Goal: Submit feedback/report problem: Submit feedback/report problem

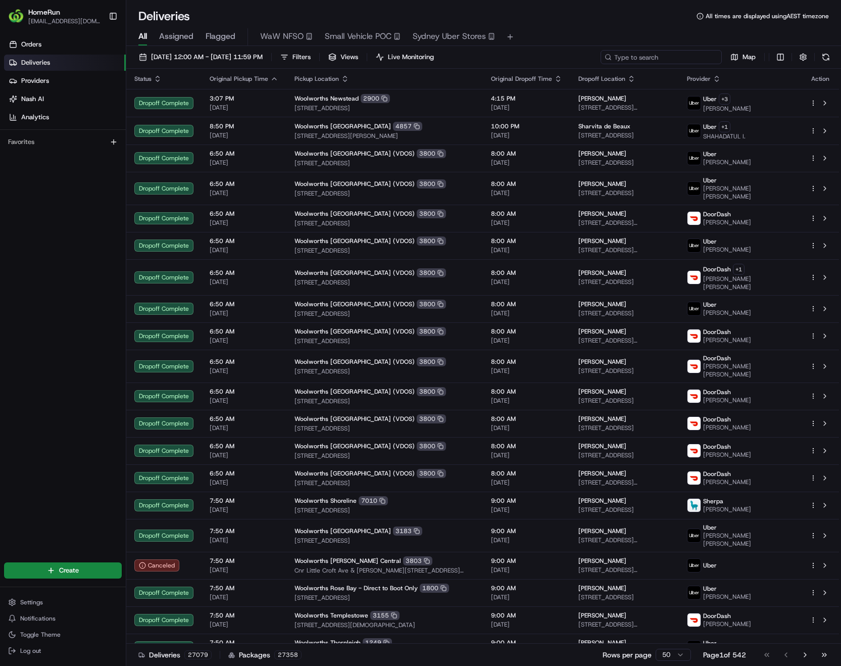
click at [681, 60] on input at bounding box center [661, 57] width 121 height 14
paste input "264975039"
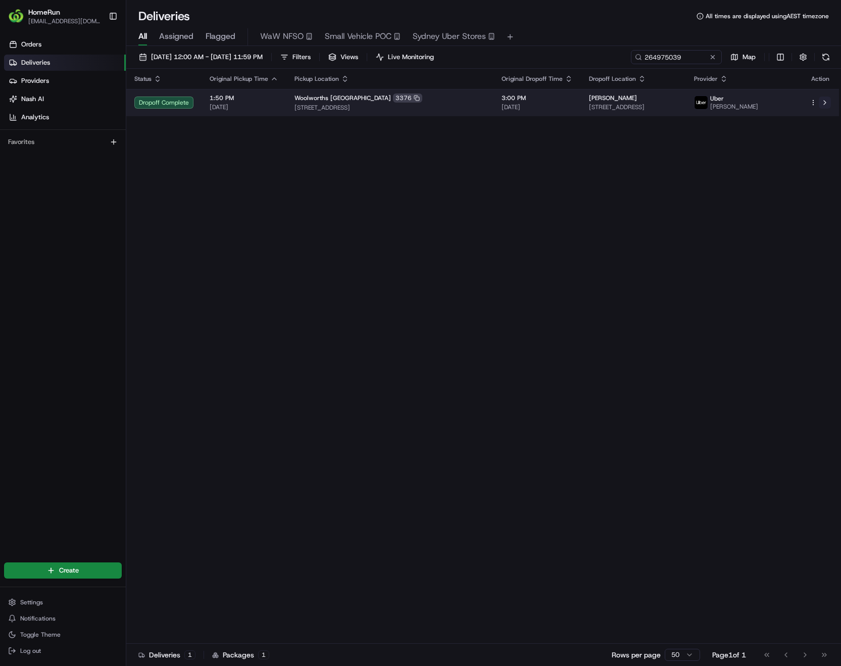
click at [825, 100] on button at bounding box center [825, 102] width 12 height 12
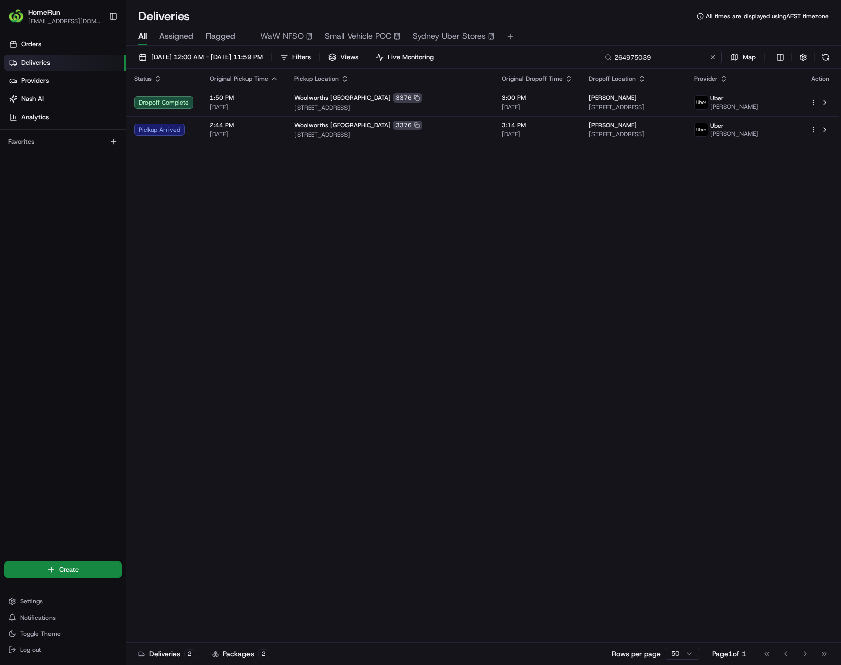
drag, startPoint x: 692, startPoint y: 58, endPoint x: 501, endPoint y: 57, distance: 190.9
click at [501, 57] on div "16/08/2025 12:00 AM - 16/08/2025 11:59 PM Filters Views Live Monitoring 2649750…" at bounding box center [483, 59] width 715 height 19
paste input "2625"
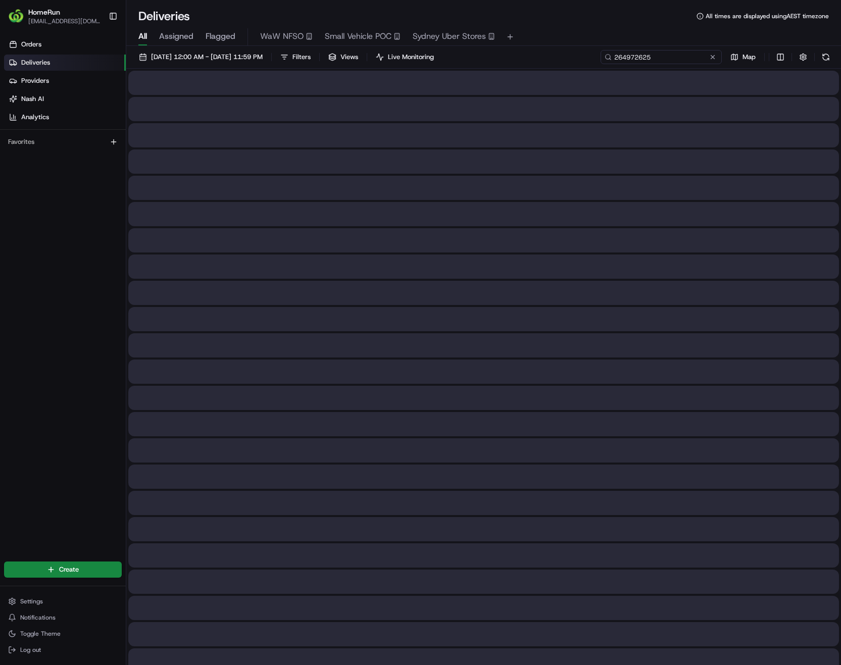
type input "264972625"
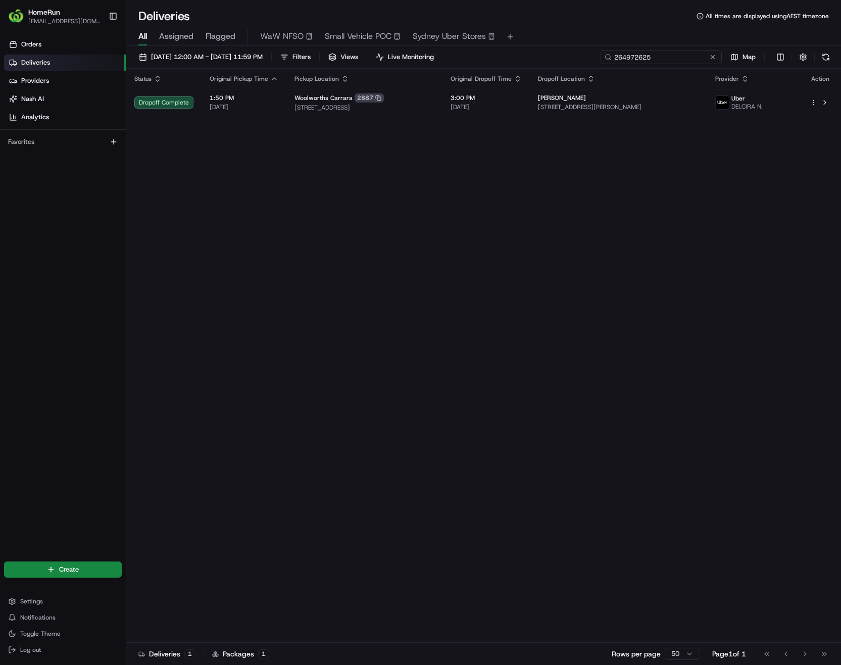
click at [675, 58] on input "264972625" at bounding box center [661, 57] width 121 height 14
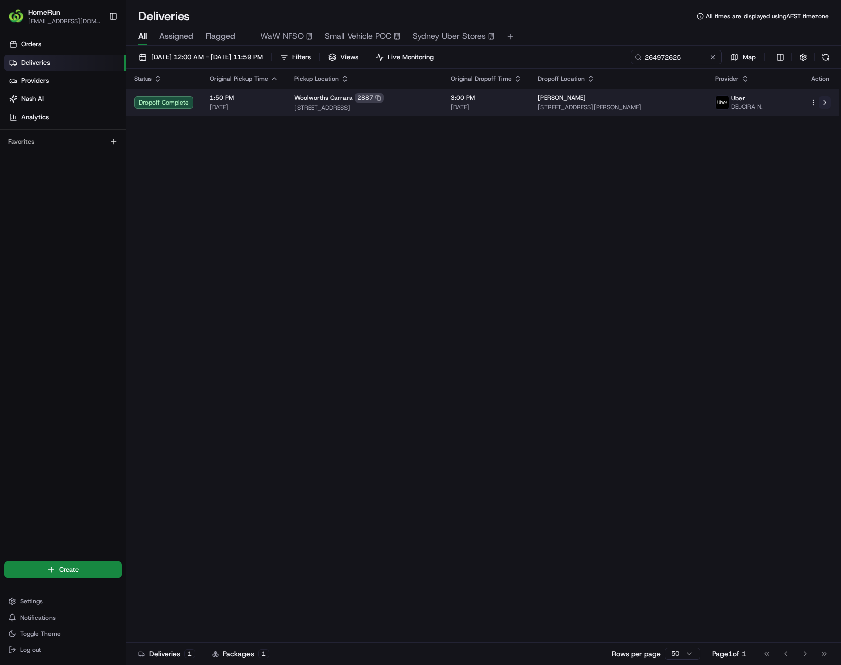
click at [828, 106] on button at bounding box center [825, 102] width 12 height 12
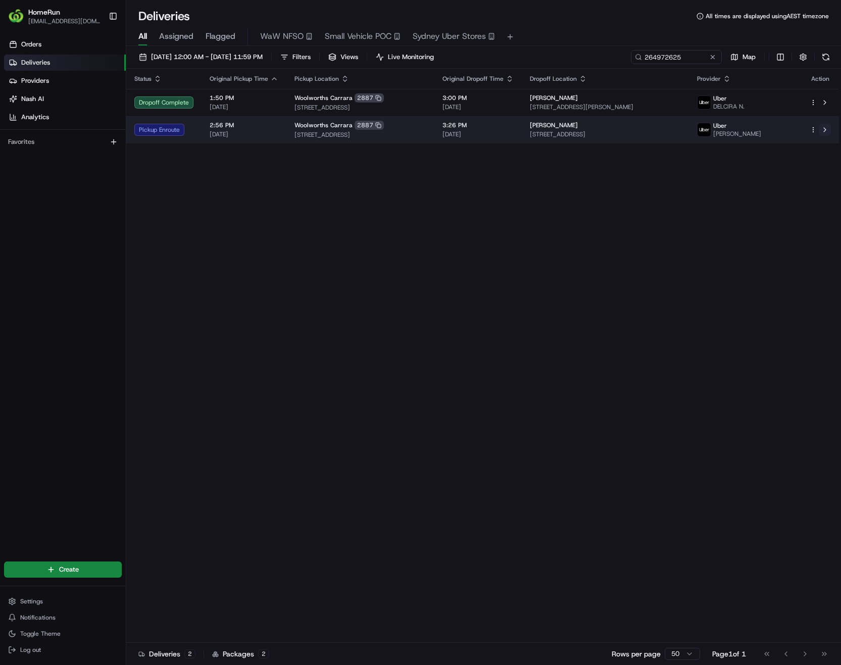
click at [822, 129] on button at bounding box center [825, 130] width 12 height 12
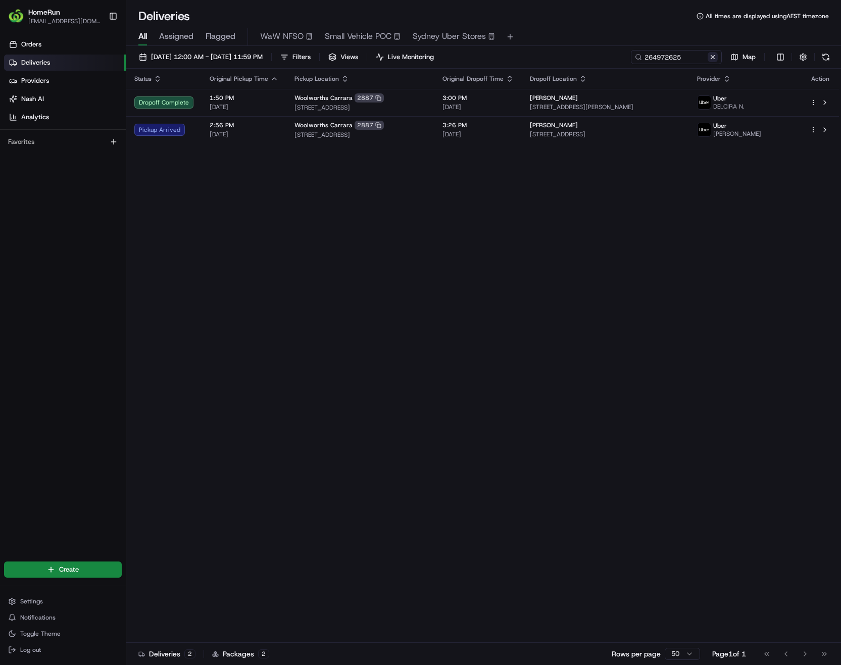
click at [714, 59] on button at bounding box center [713, 57] width 10 height 10
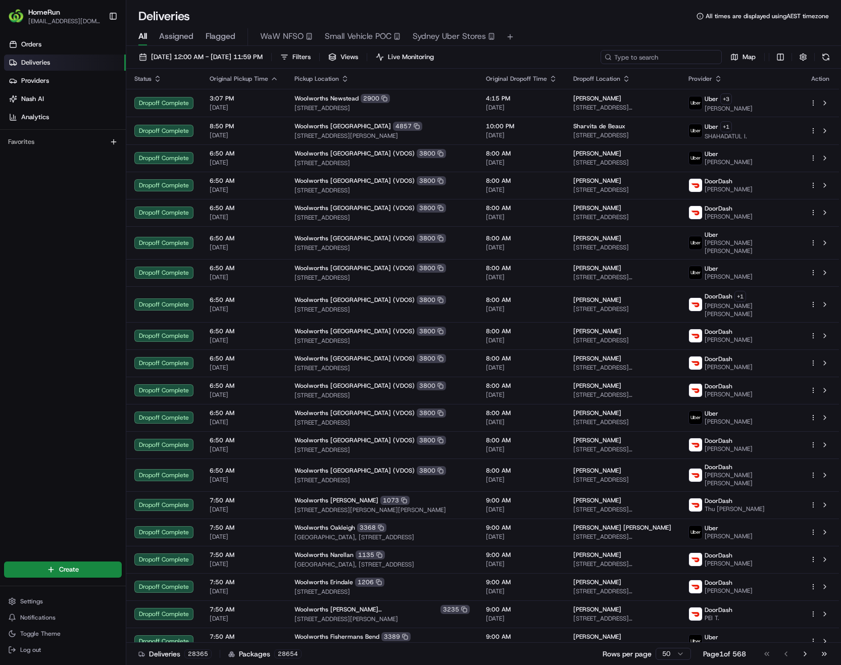
click at [689, 54] on input at bounding box center [661, 57] width 121 height 14
paste input "264996238"
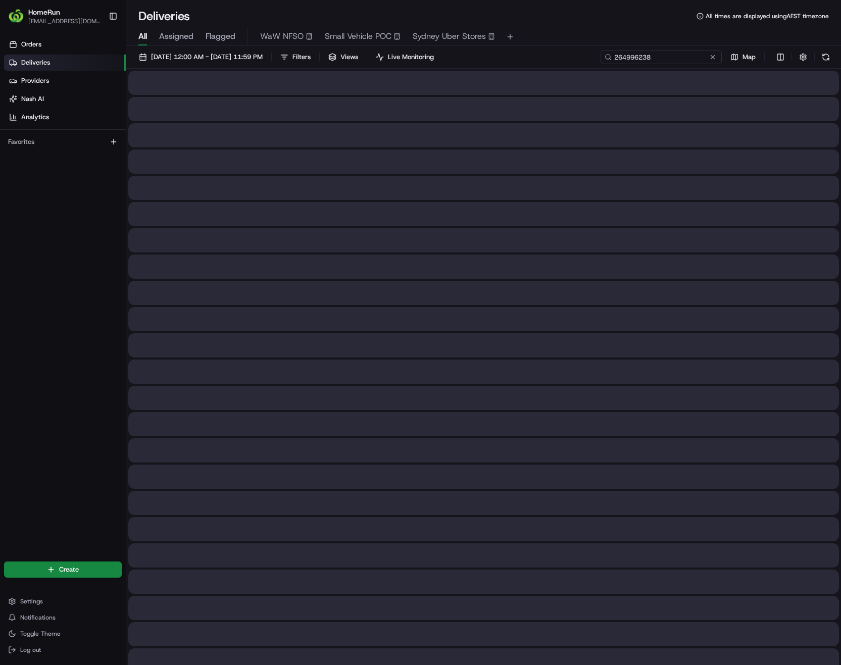
type input "264996238"
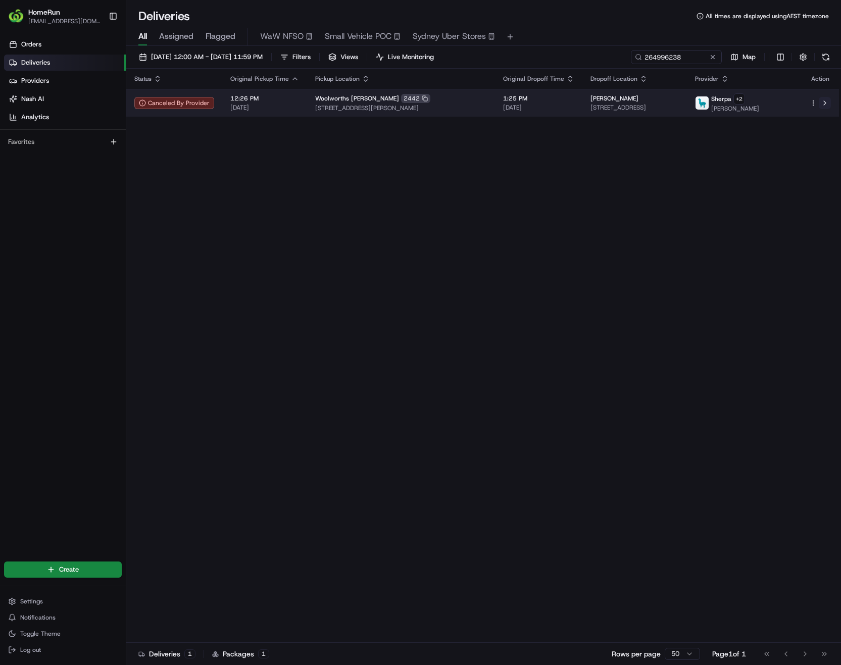
click at [823, 102] on button at bounding box center [825, 103] width 12 height 12
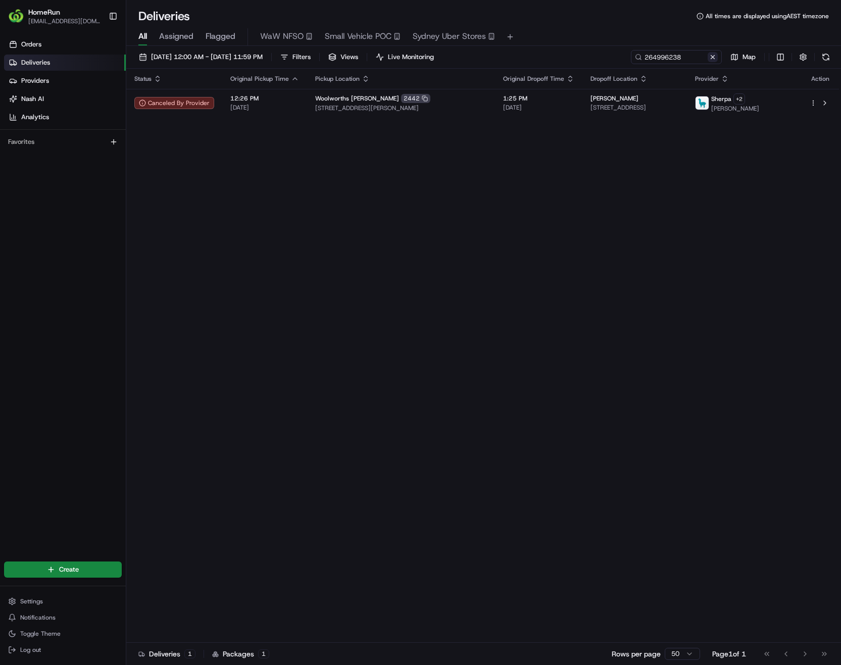
click at [715, 56] on button at bounding box center [713, 57] width 10 height 10
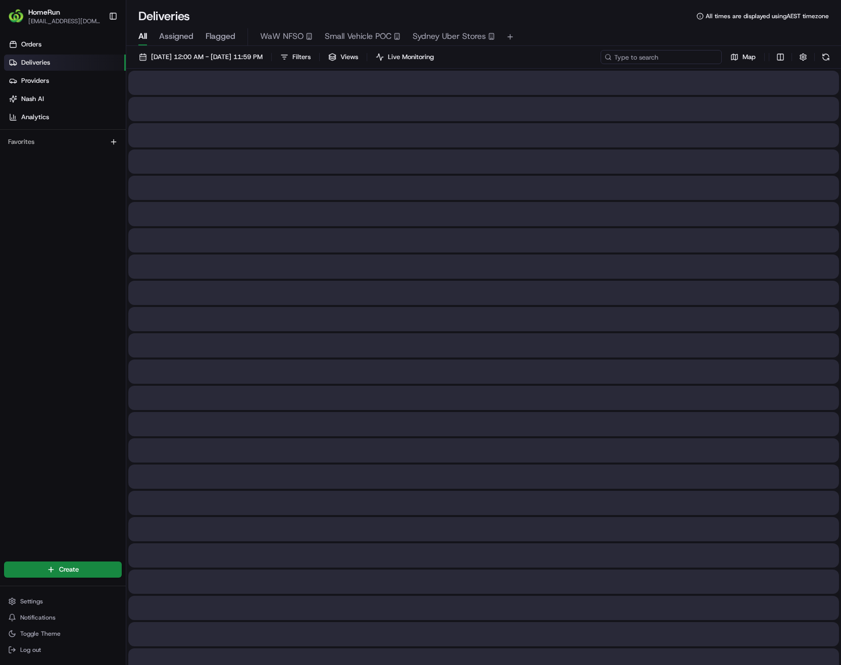
paste input "264958402"
click at [669, 57] on input at bounding box center [661, 57] width 121 height 14
type input "264958402"
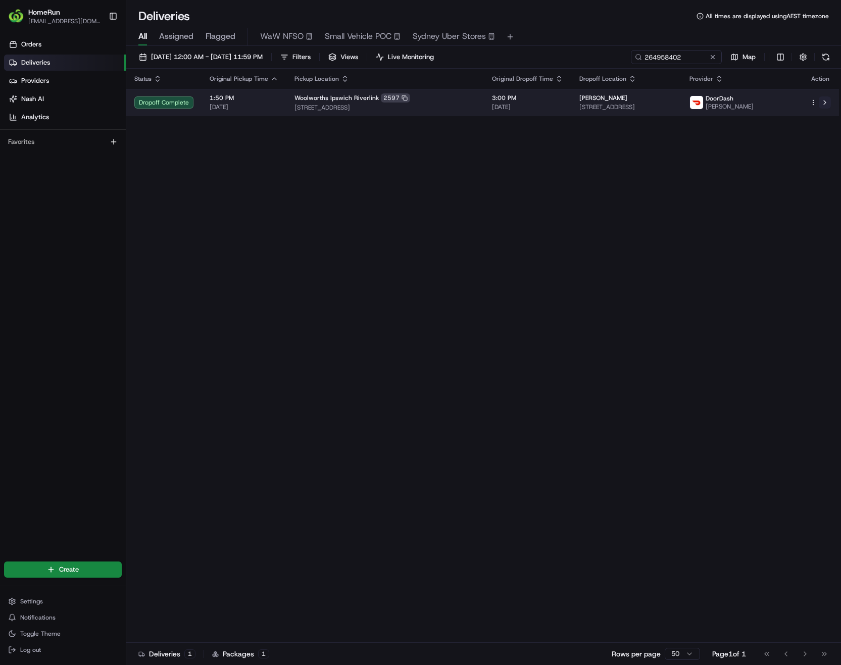
click at [825, 100] on button at bounding box center [825, 102] width 12 height 12
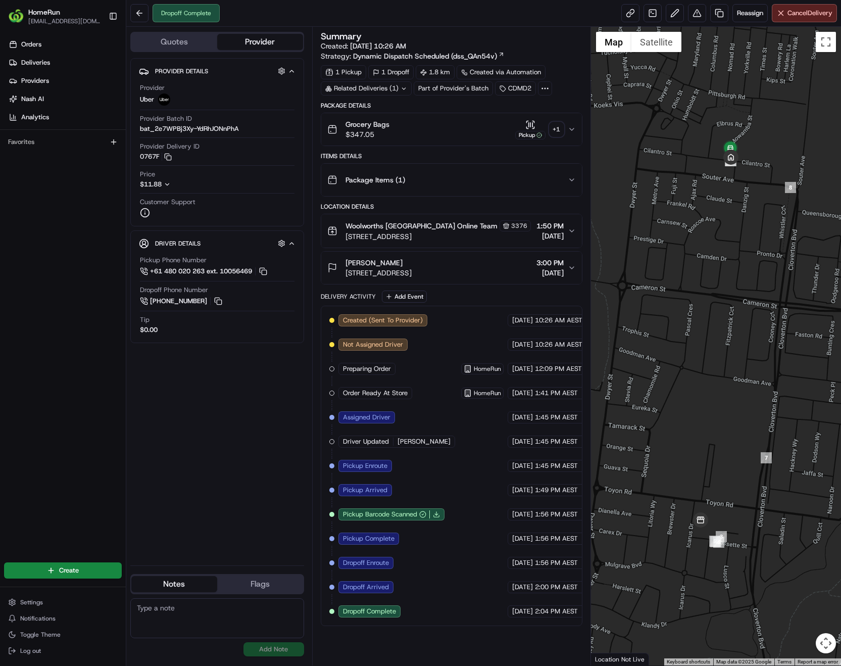
click at [407, 87] on icon at bounding box center [404, 88] width 7 height 7
click at [471, 166] on button "Package Items ( 1 )" at bounding box center [451, 180] width 261 height 32
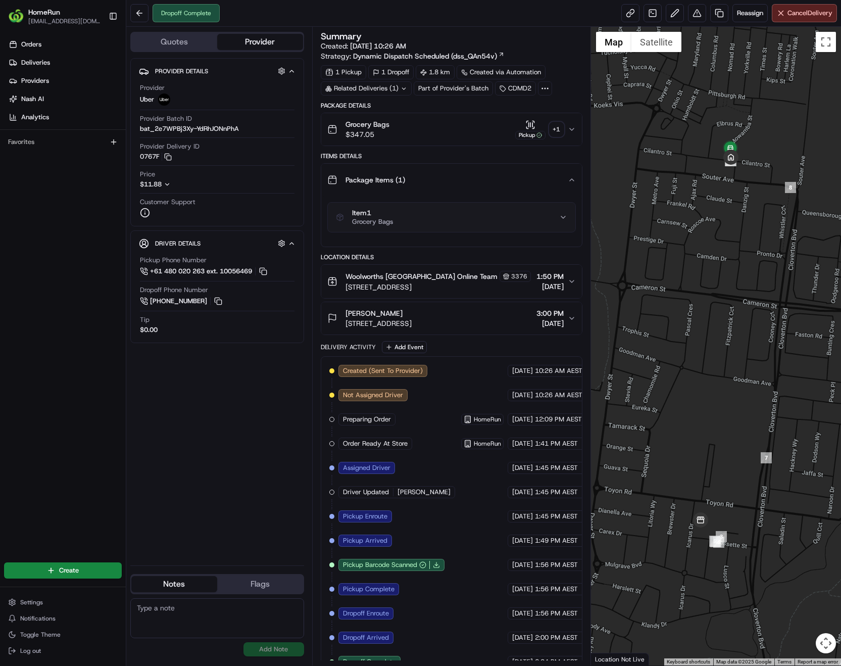
click at [558, 127] on div "+ 1" at bounding box center [557, 129] width 14 height 14
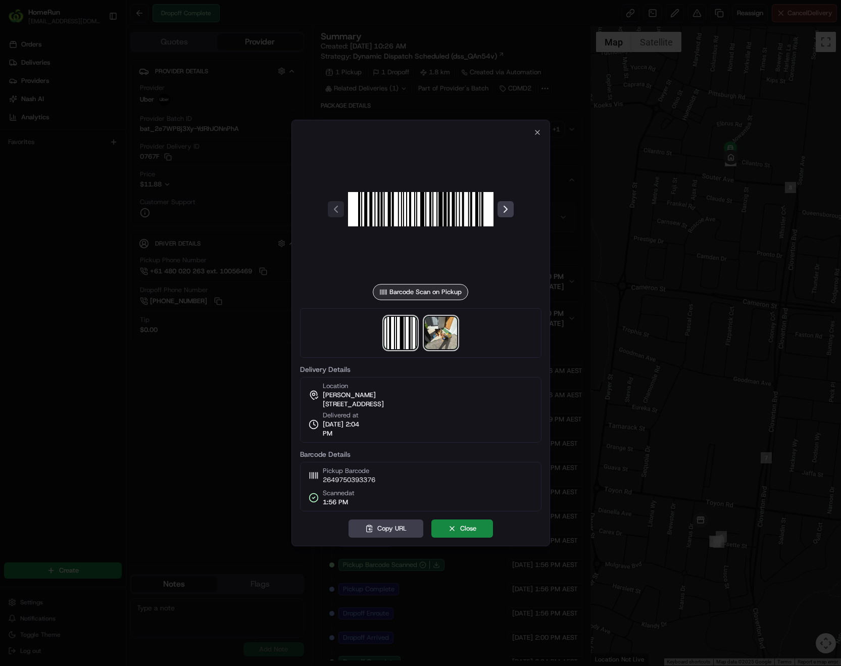
click at [446, 336] on img at bounding box center [441, 333] width 32 height 32
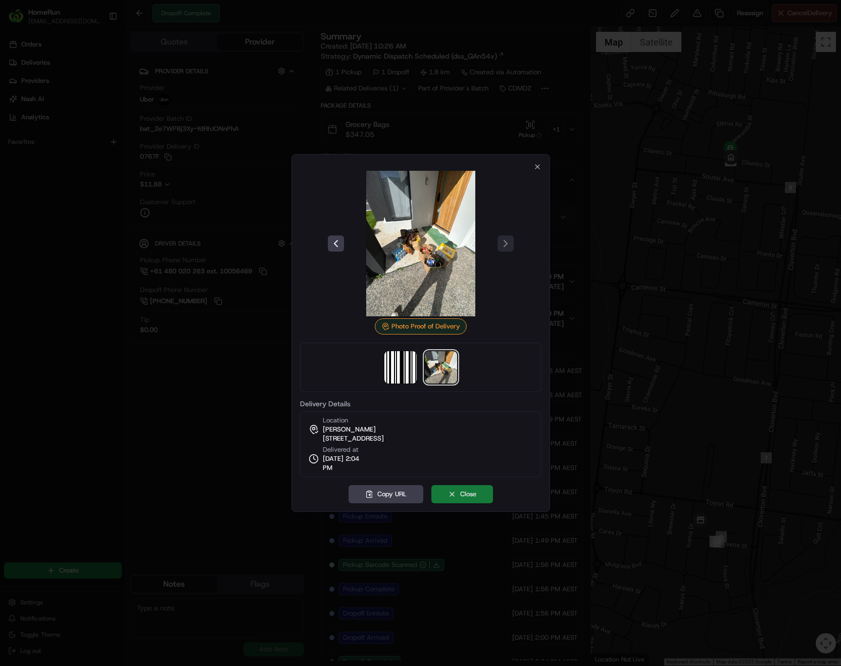
click at [466, 499] on button "Close" at bounding box center [462, 494] width 62 height 18
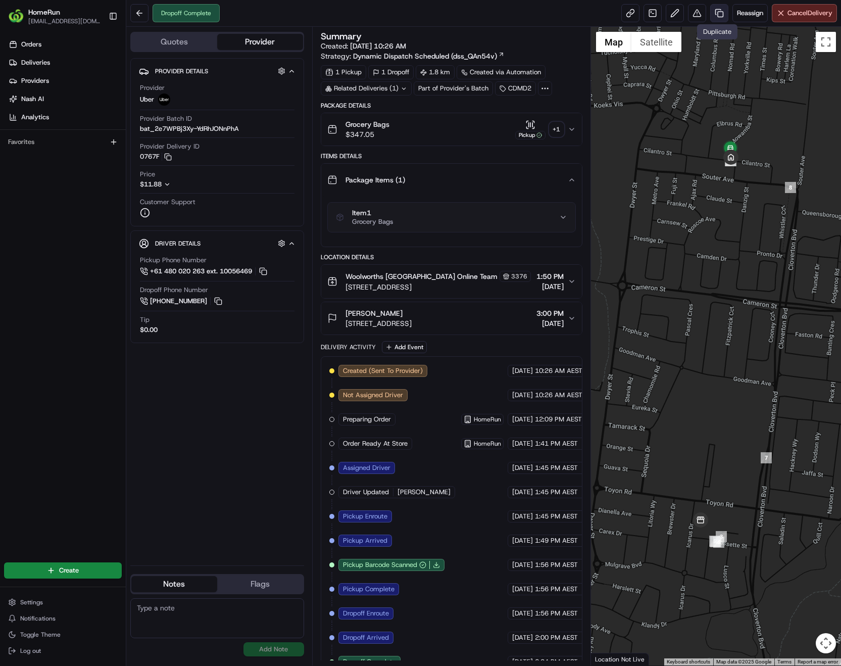
click at [716, 15] on link at bounding box center [719, 13] width 18 height 18
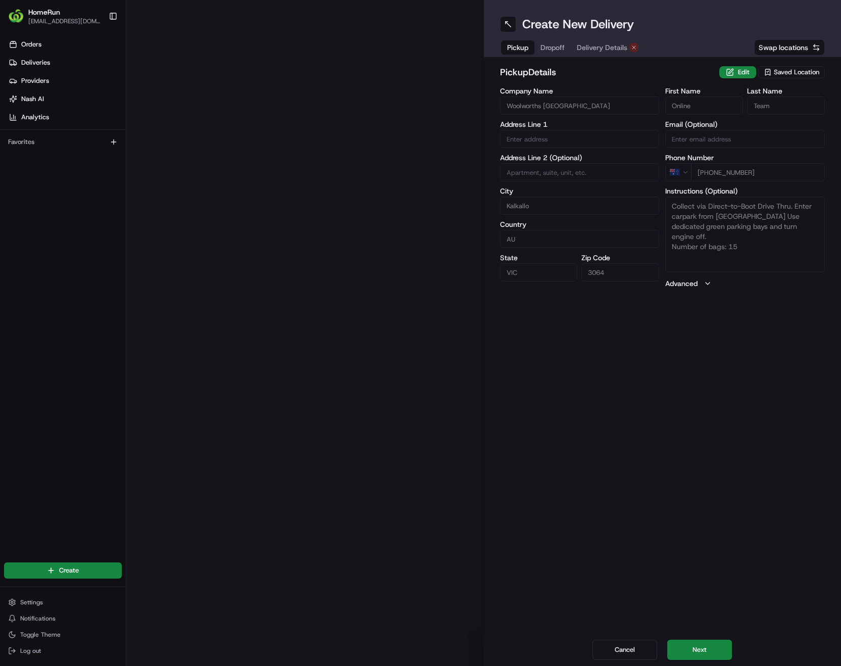
type input "34 Icarus Drive"
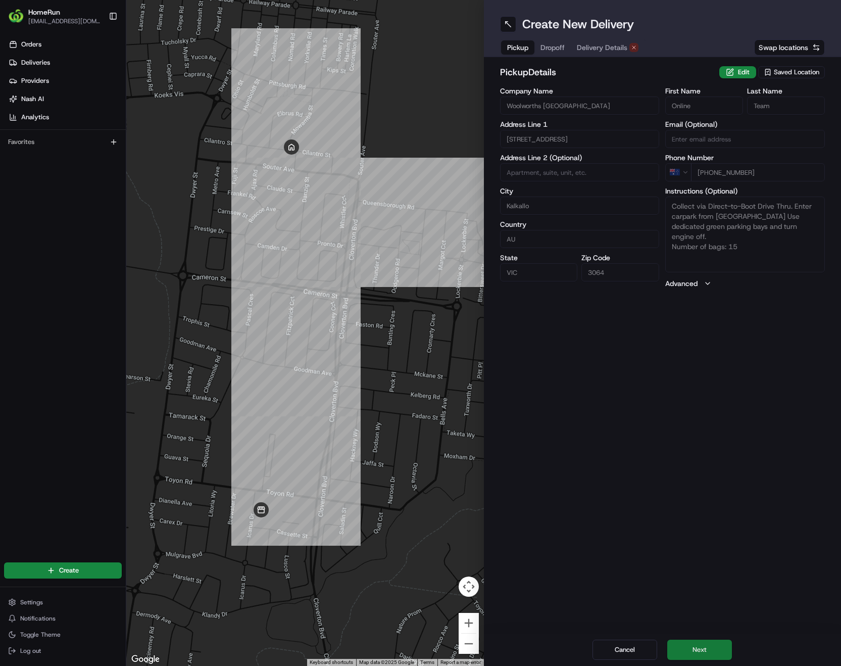
click at [701, 649] on button "Next" at bounding box center [699, 649] width 65 height 20
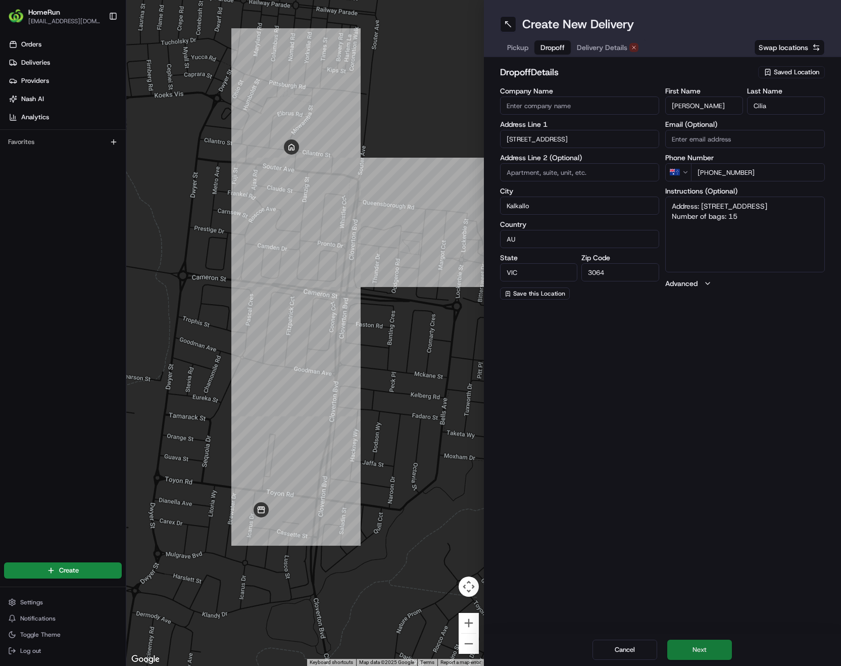
click at [701, 649] on button "Next" at bounding box center [699, 649] width 65 height 20
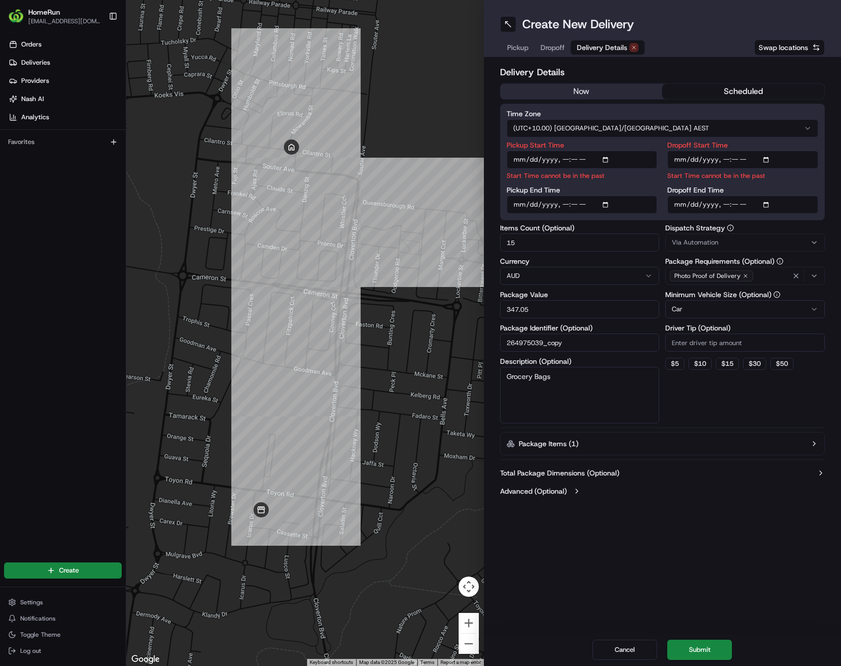
click at [613, 89] on button "now" at bounding box center [582, 91] width 162 height 15
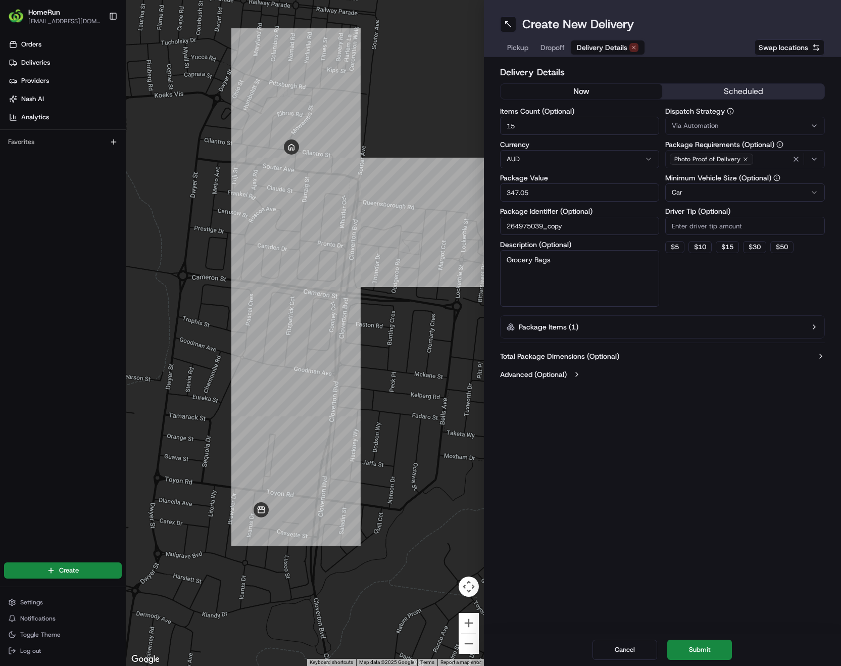
click at [621, 269] on textarea "Grocery Bags" at bounding box center [580, 278] width 160 height 57
type textarea "Grocery Bags All chilled bags"
click at [712, 644] on button "Submit" at bounding box center [699, 649] width 65 height 20
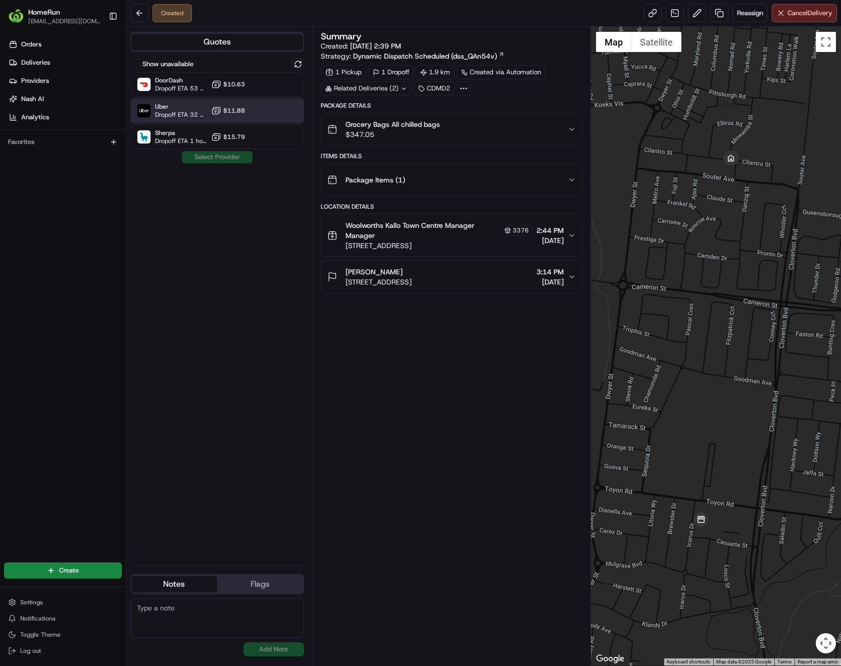
click at [169, 109] on span "Uber" at bounding box center [181, 107] width 52 height 8
click at [217, 162] on button "Assign Provider" at bounding box center [217, 157] width 72 height 12
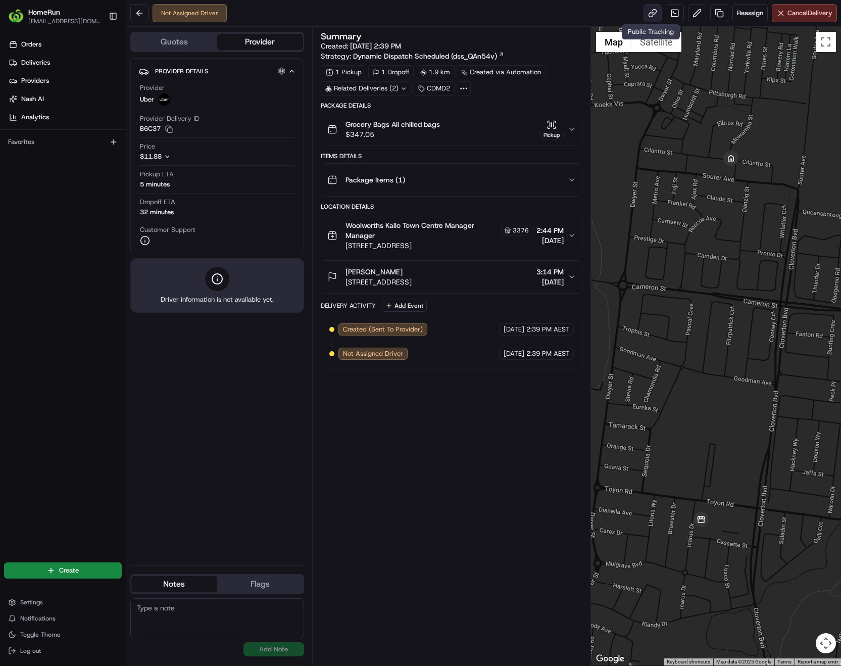
click at [644, 16] on link at bounding box center [653, 13] width 18 height 18
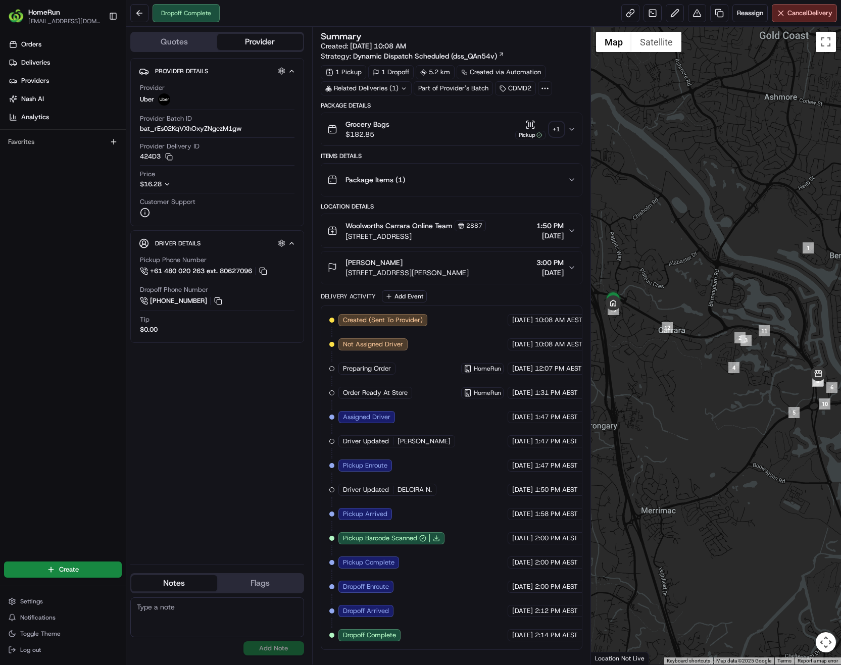
click at [404, 87] on icon at bounding box center [404, 88] width 7 height 7
click at [553, 129] on div "+ 1" at bounding box center [557, 129] width 14 height 14
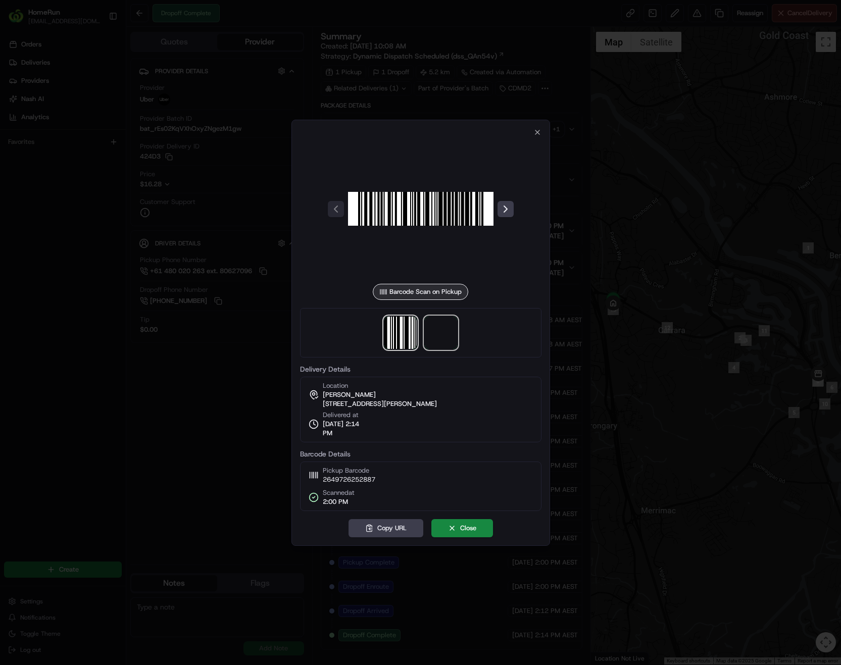
click at [441, 331] on span at bounding box center [441, 333] width 32 height 32
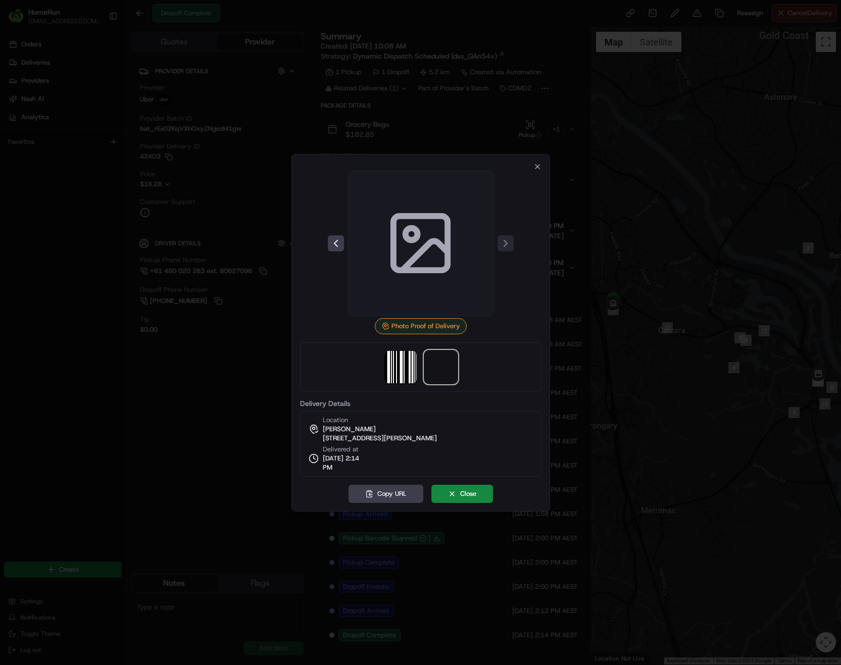
click at [442, 366] on span at bounding box center [441, 367] width 32 height 32
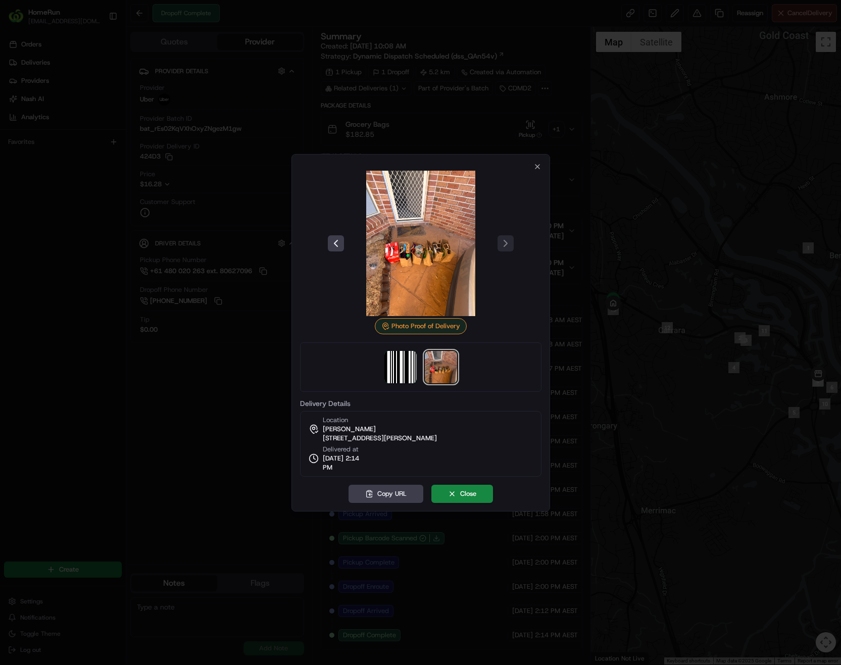
click at [427, 255] on img at bounding box center [420, 243] width 145 height 145
click at [639, 125] on div at bounding box center [420, 332] width 841 height 665
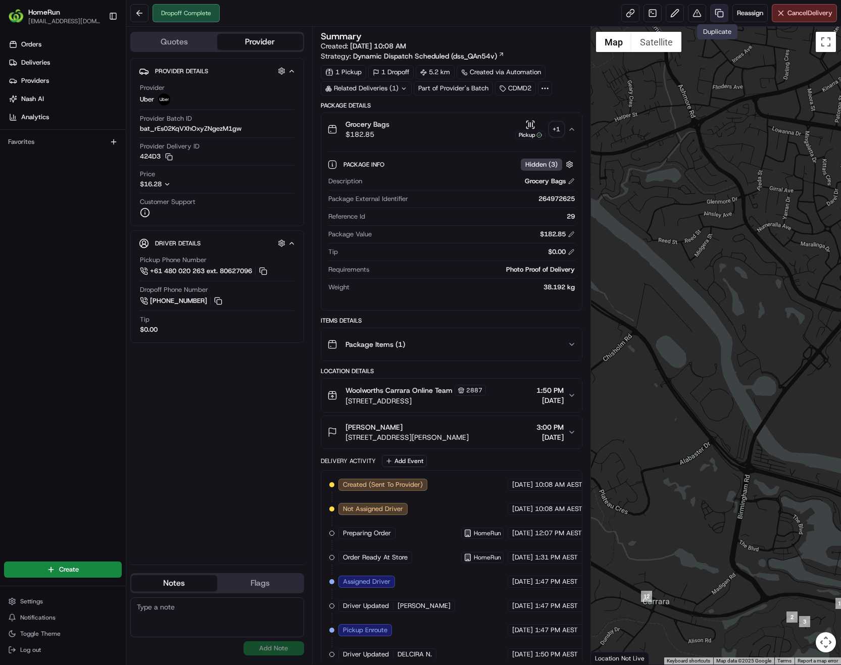
click at [716, 14] on link at bounding box center [719, 13] width 18 height 18
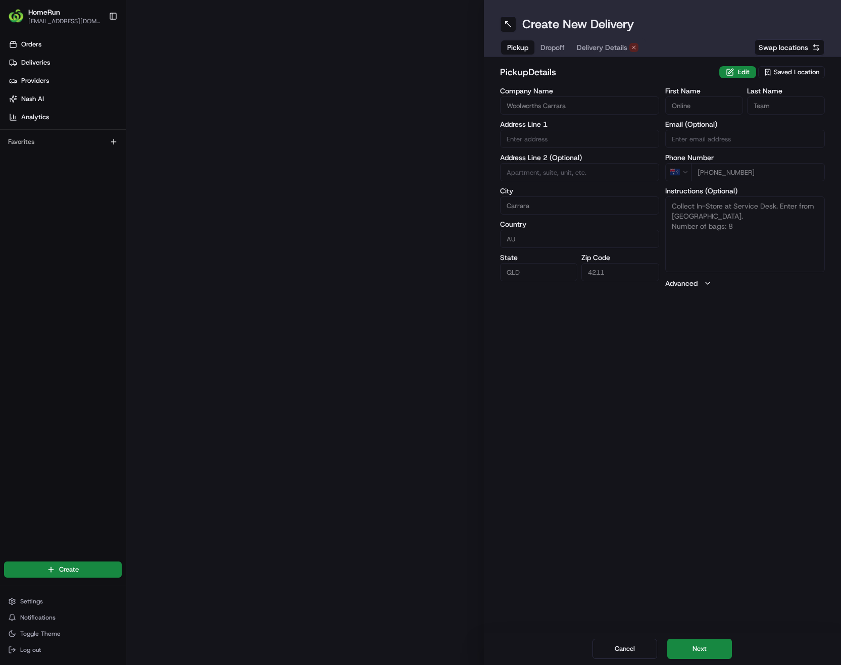
type input "54 Manchester Road"
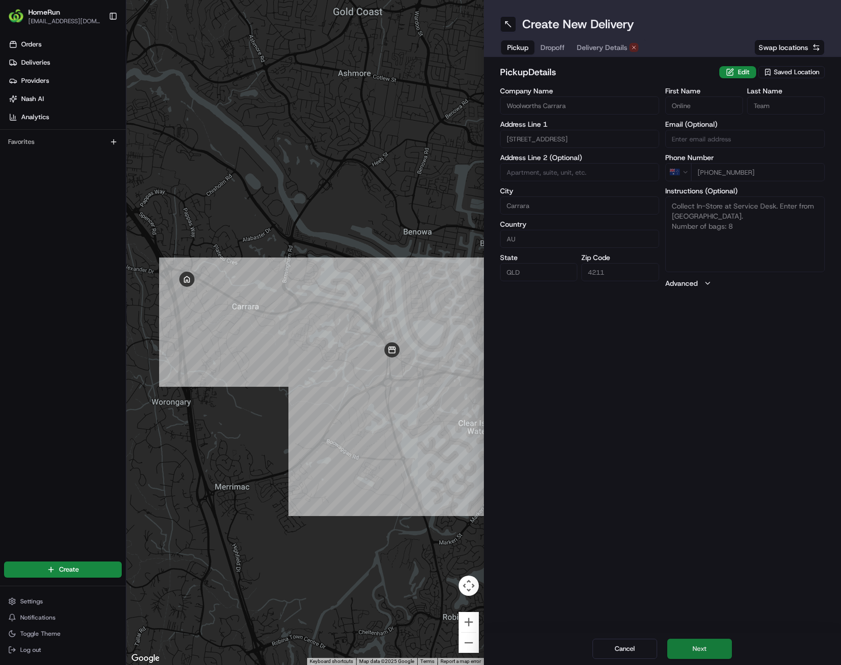
click at [706, 652] on button "Next" at bounding box center [699, 649] width 65 height 20
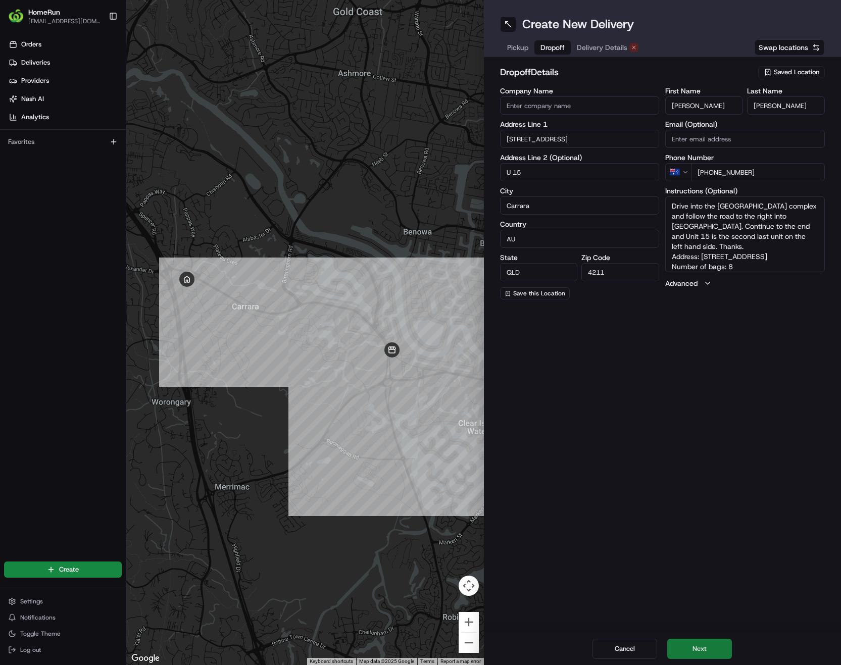
click at [706, 651] on button "Next" at bounding box center [699, 649] width 65 height 20
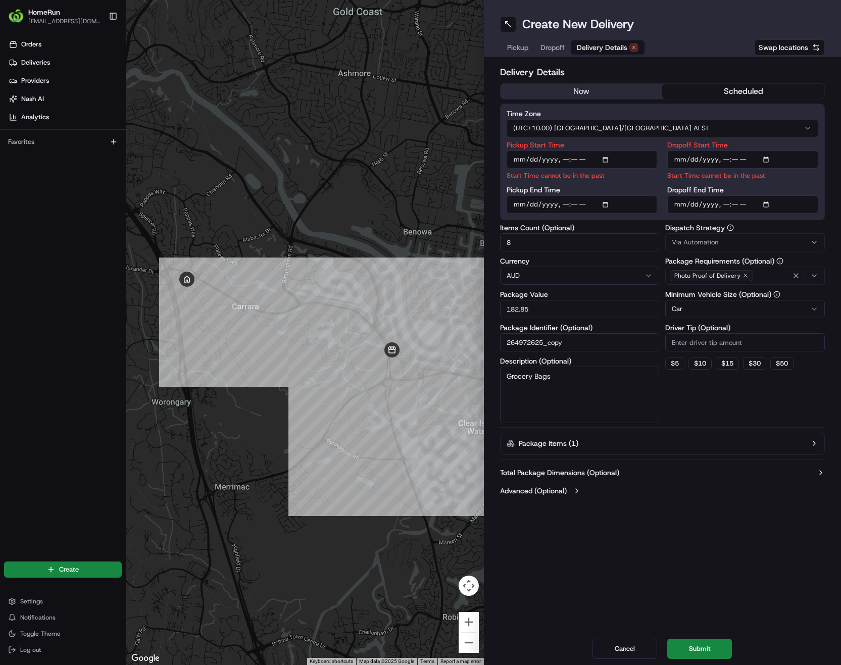
click at [573, 94] on button "now" at bounding box center [582, 91] width 162 height 15
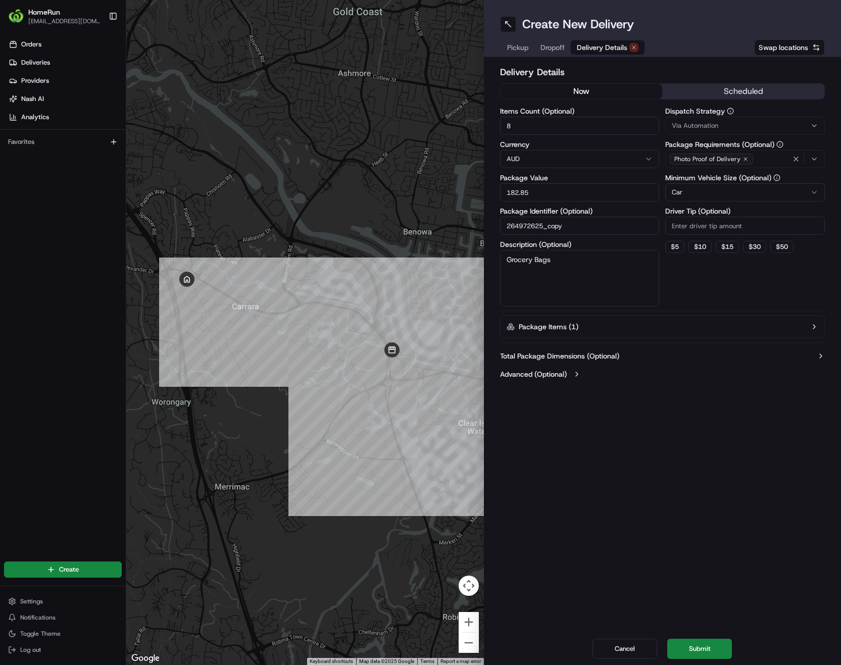
click at [600, 258] on textarea "Grocery Bags" at bounding box center [580, 278] width 160 height 57
type textarea "Grocery Bags all chilled items"
click at [694, 644] on button "Submit" at bounding box center [699, 649] width 65 height 20
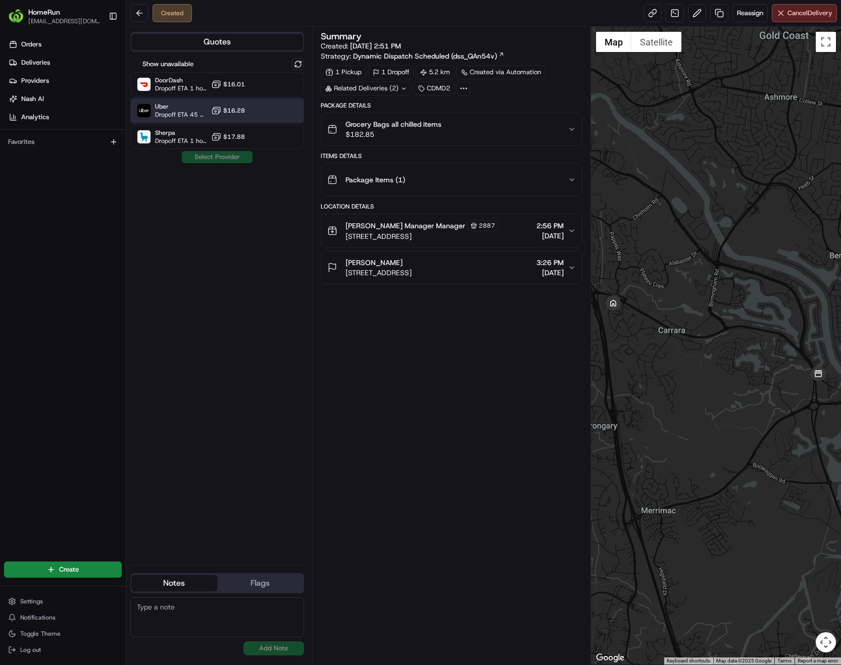
click at [160, 111] on span "Dropoff ETA 45 minutes" at bounding box center [181, 115] width 52 height 8
click at [204, 162] on button "Assign Provider" at bounding box center [217, 157] width 72 height 12
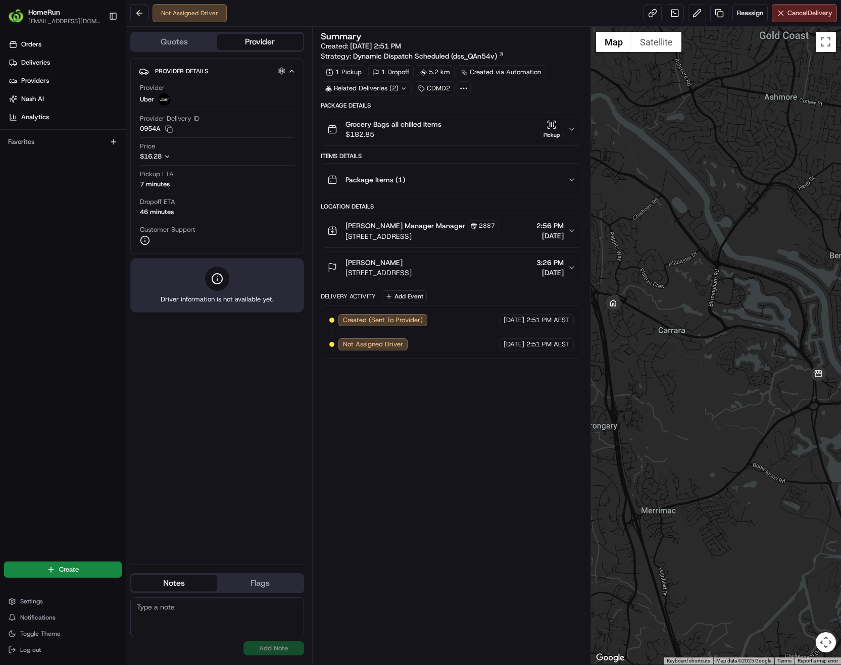
click at [476, 486] on div "Summary Created: 16/08/2025 2:51 PM Strategy: Dynamic Dispatch Scheduled (dss_Q…" at bounding box center [452, 346] width 262 height 628
click at [734, 450] on div at bounding box center [716, 346] width 250 height 638
click at [458, 478] on div "Summary Created: 16/08/2025 2:51 PM Strategy: Dynamic Dispatch Scheduled (dss_Q…" at bounding box center [452, 346] width 262 height 628
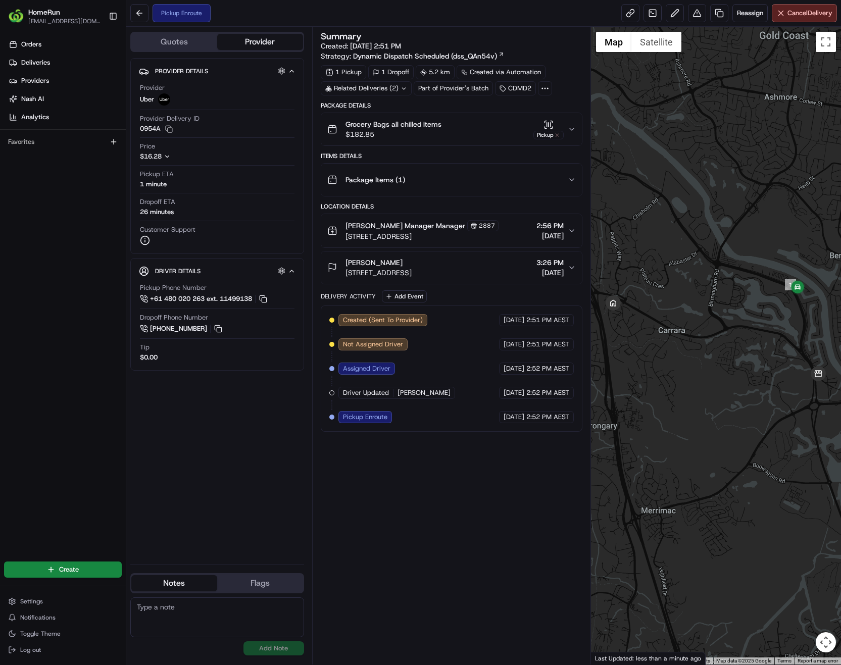
click at [405, 86] on icon at bounding box center [404, 88] width 7 height 7
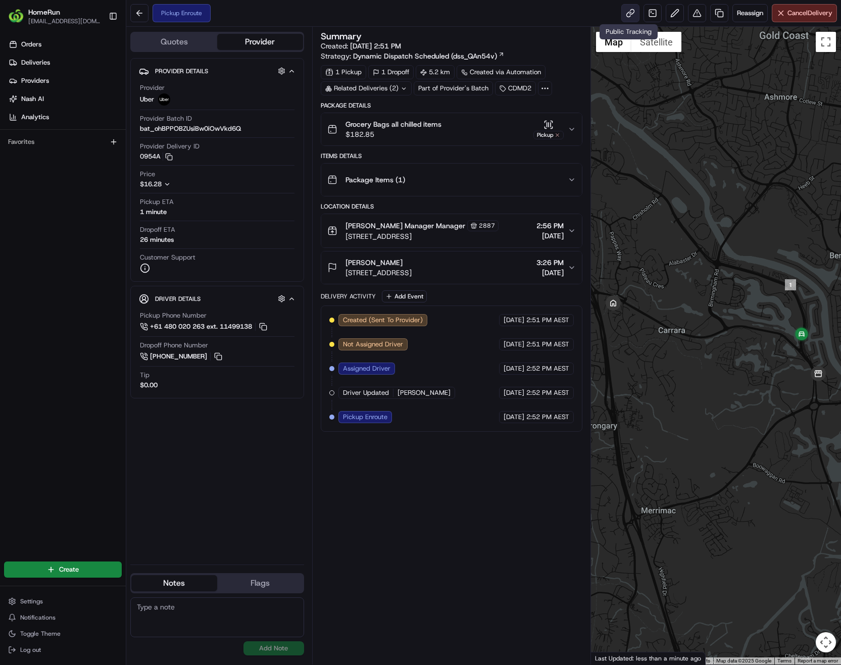
click at [627, 16] on link at bounding box center [630, 13] width 18 height 18
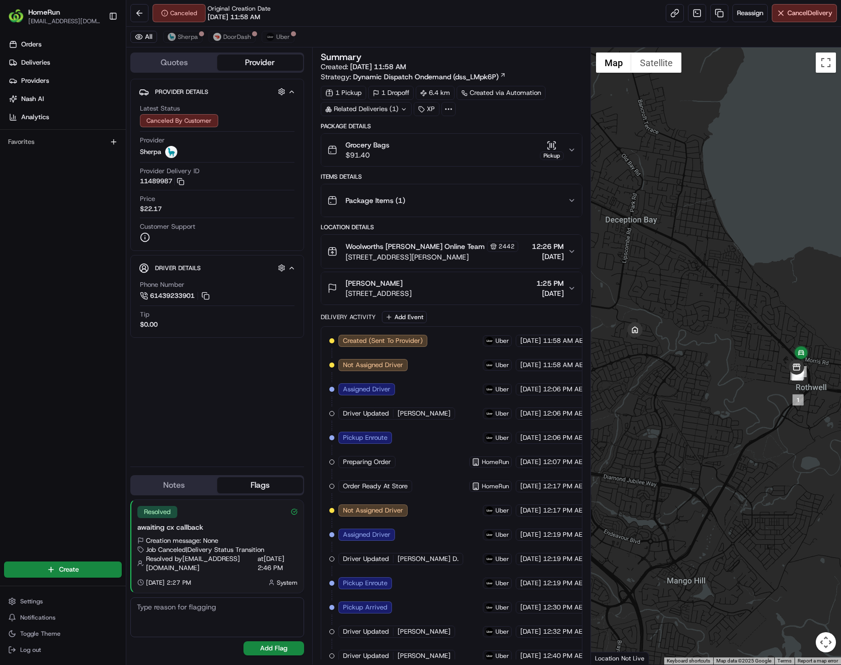
click at [404, 108] on icon at bounding box center [404, 109] width 7 height 7
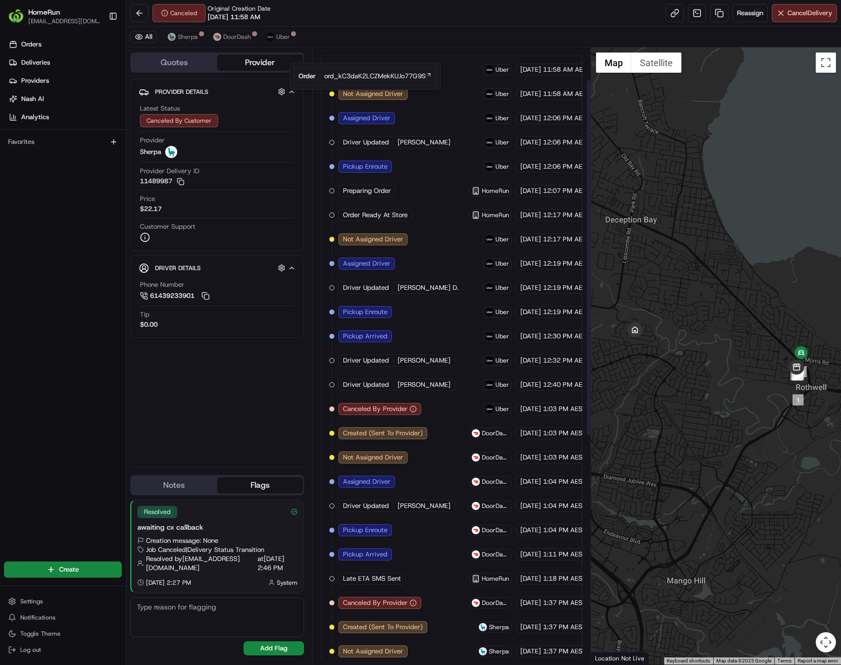
scroll to position [448, 0]
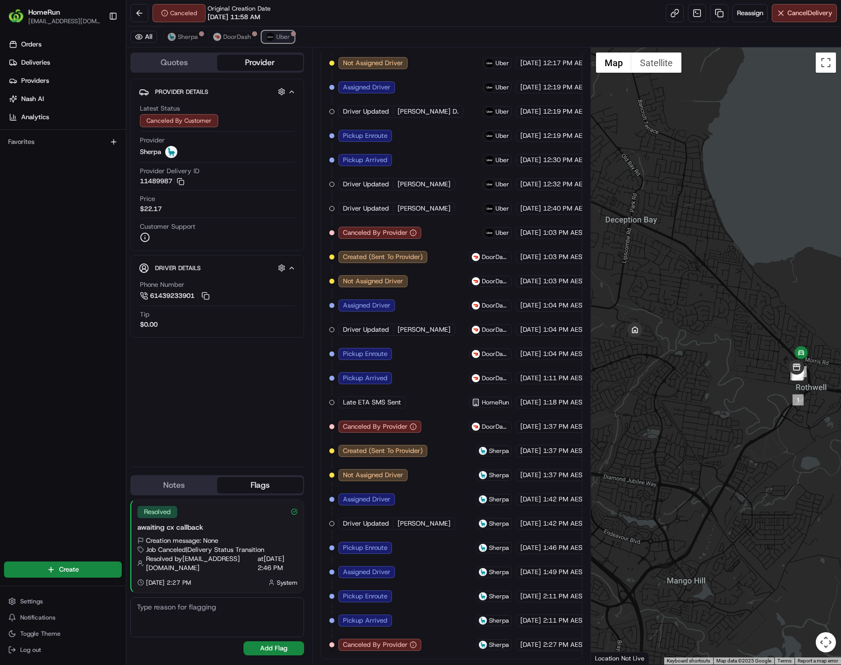
click at [277, 31] on button "Uber" at bounding box center [278, 37] width 33 height 12
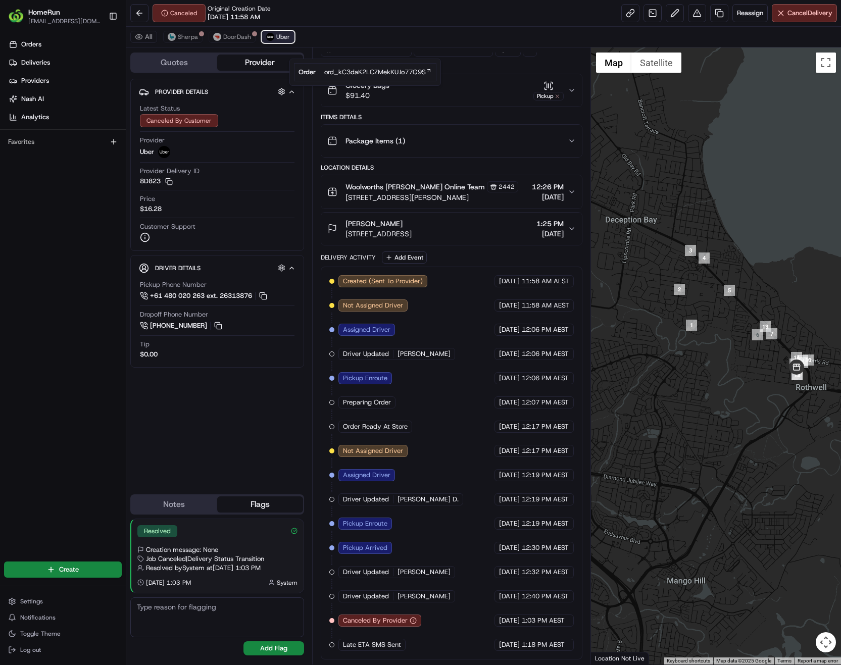
scroll to position [60, 0]
click at [242, 38] on span "DoorDash" at bounding box center [237, 37] width 28 height 8
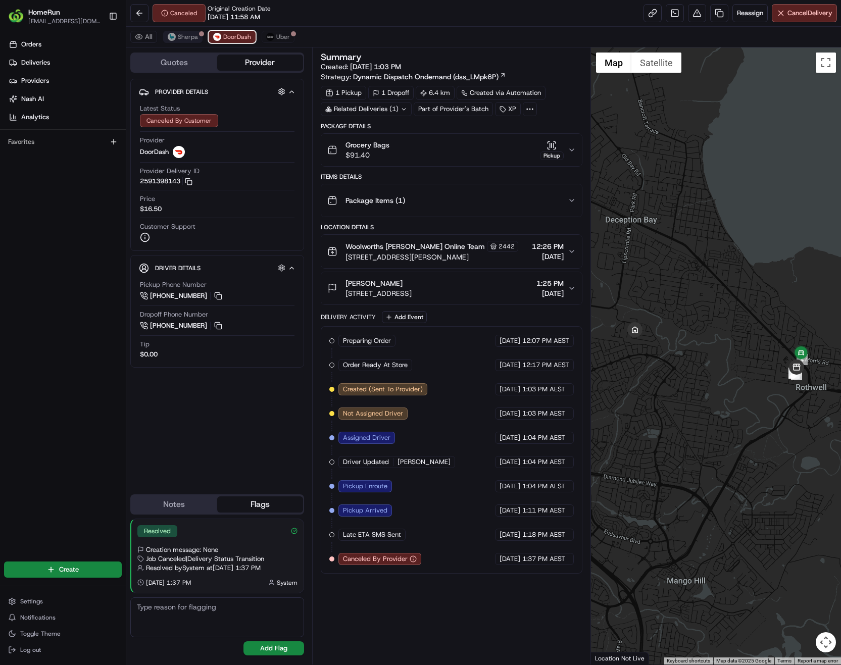
scroll to position [0, 0]
click at [183, 39] on span "Sherpa" at bounding box center [188, 37] width 20 height 8
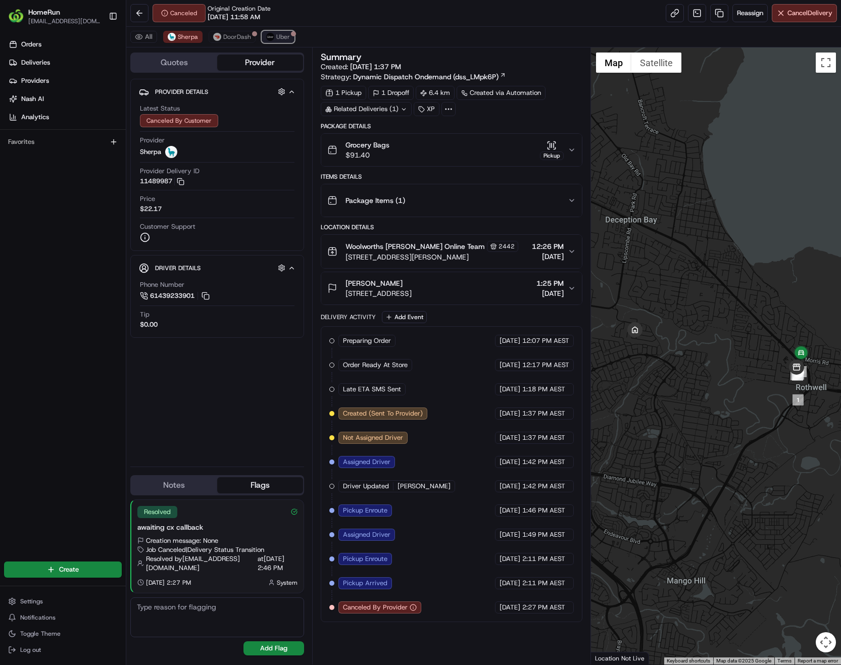
click at [273, 36] on img at bounding box center [270, 37] width 8 height 8
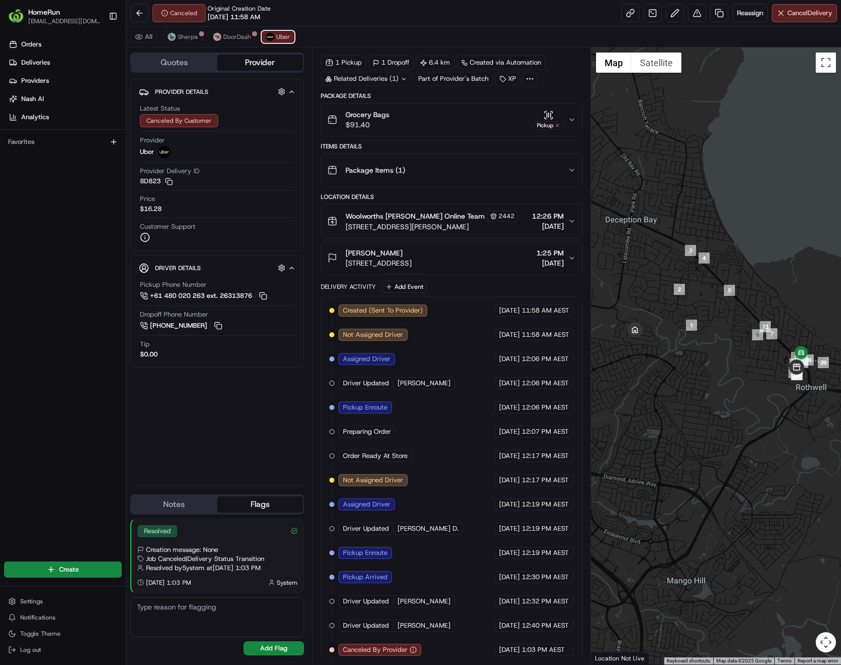
scroll to position [60, 0]
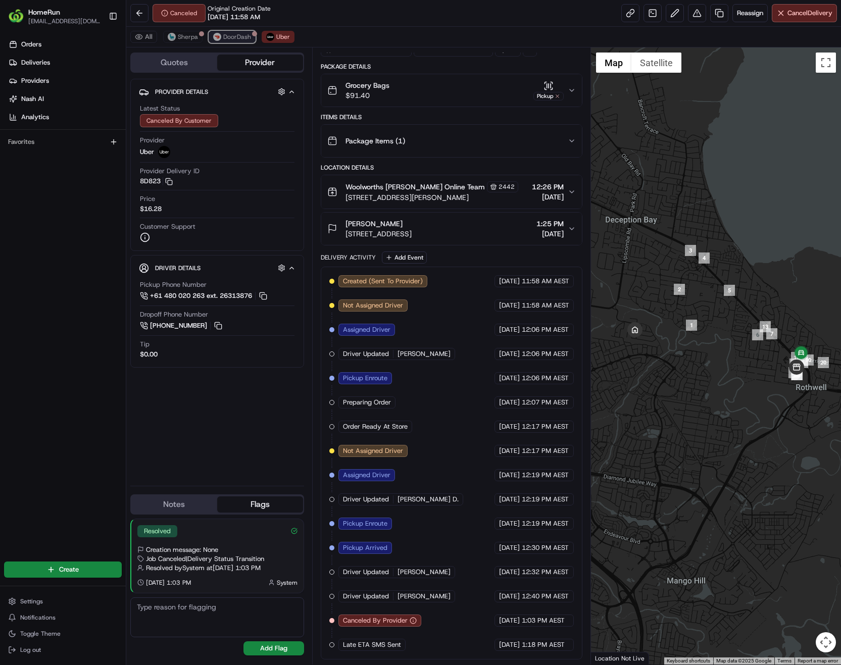
click at [235, 37] on span "DoorDash" at bounding box center [237, 37] width 28 height 8
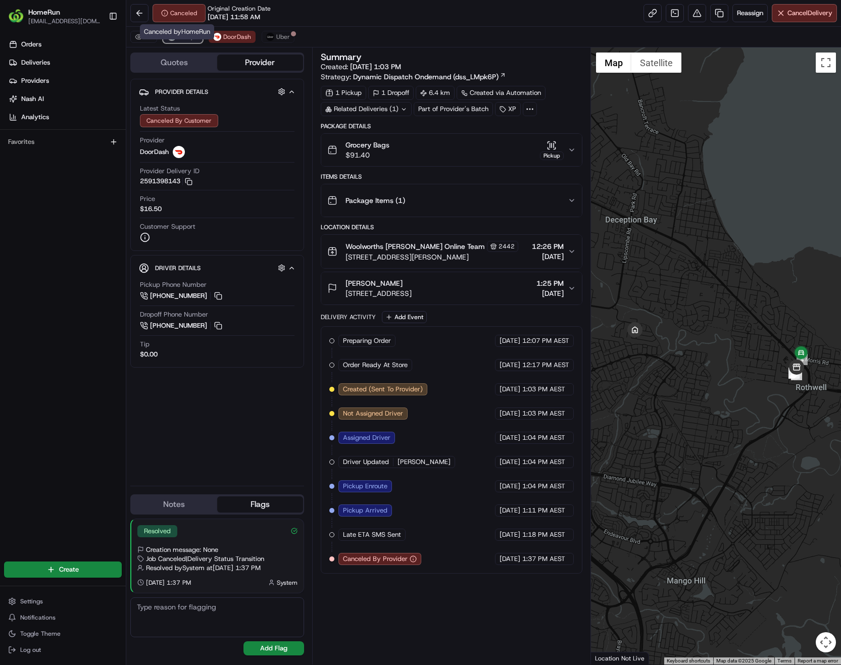
click at [176, 39] on button "Sherpa" at bounding box center [182, 37] width 39 height 12
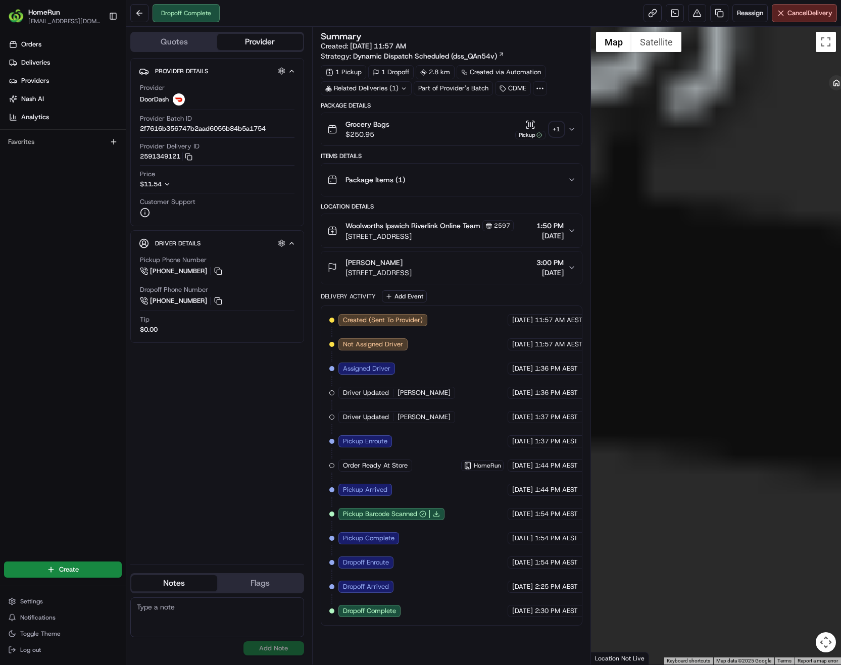
drag, startPoint x: 793, startPoint y: 315, endPoint x: 778, endPoint y: 315, distance: 15.2
click at [778, 317] on div at bounding box center [716, 346] width 250 height 638
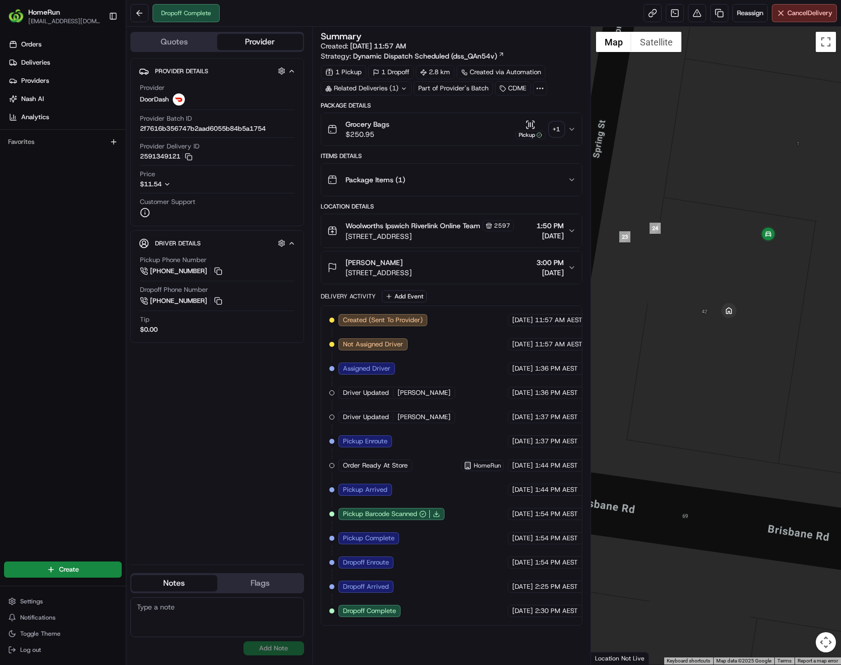
drag, startPoint x: 755, startPoint y: 223, endPoint x: 706, endPoint y: 378, distance: 162.5
click at [706, 378] on div at bounding box center [716, 346] width 250 height 638
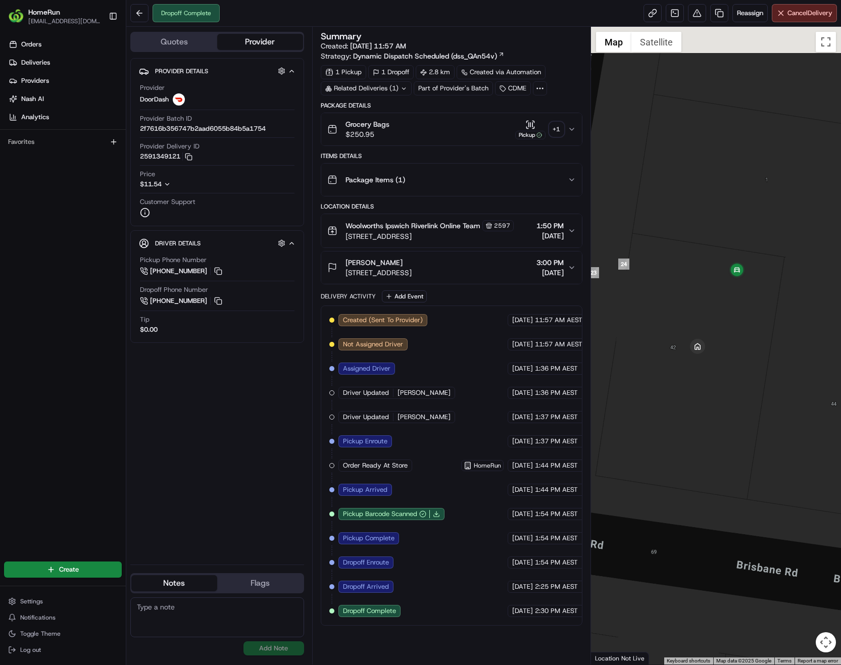
drag, startPoint x: 774, startPoint y: 278, endPoint x: 741, endPoint y: 315, distance: 49.4
click at [741, 315] on div at bounding box center [716, 346] width 250 height 638
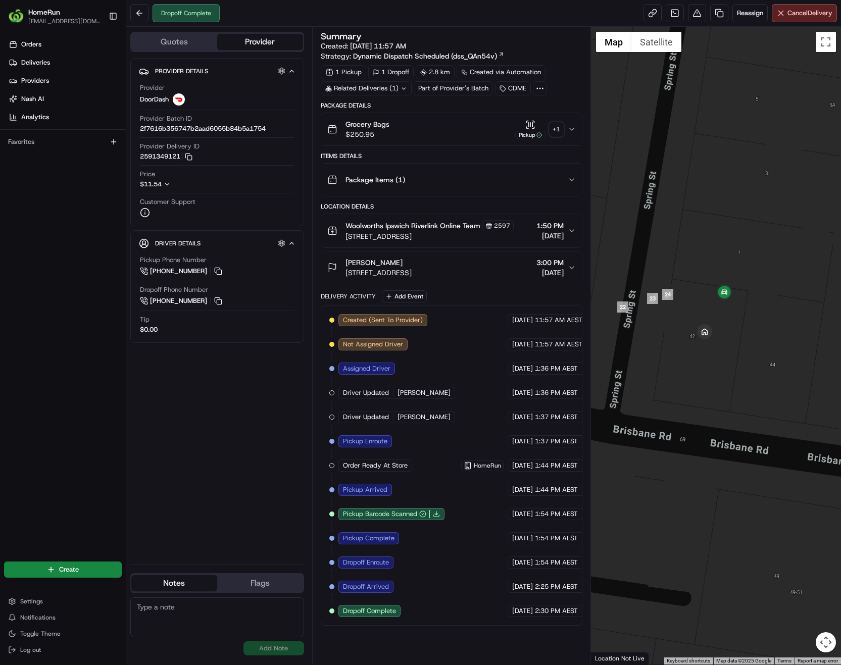
drag, startPoint x: 727, startPoint y: 344, endPoint x: 718, endPoint y: 359, distance: 17.7
click at [718, 359] on div at bounding box center [716, 346] width 250 height 638
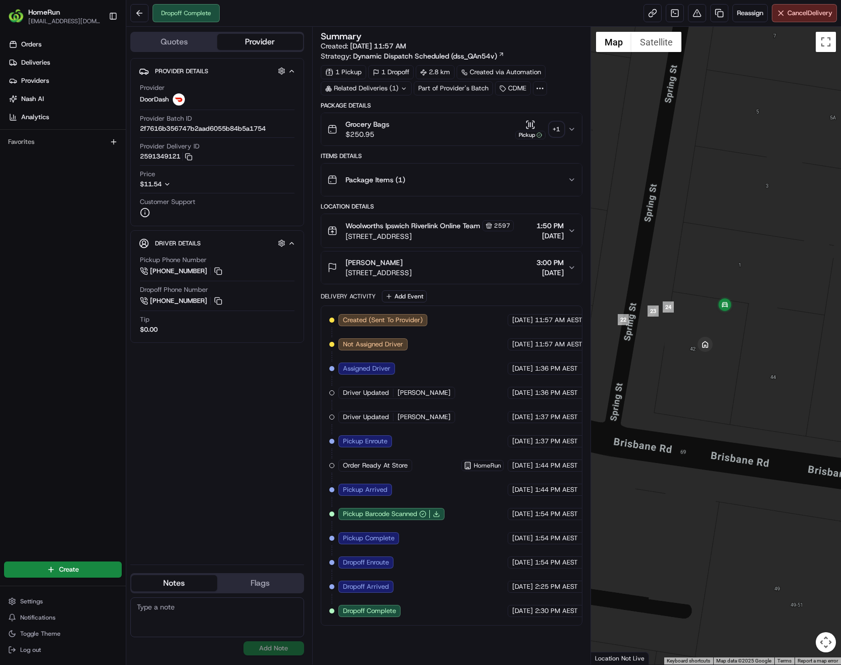
drag, startPoint x: 719, startPoint y: 318, endPoint x: 721, endPoint y: 330, distance: 12.2
click at [721, 330] on div at bounding box center [716, 346] width 250 height 638
click at [557, 132] on div "+ 1" at bounding box center [557, 129] width 14 height 14
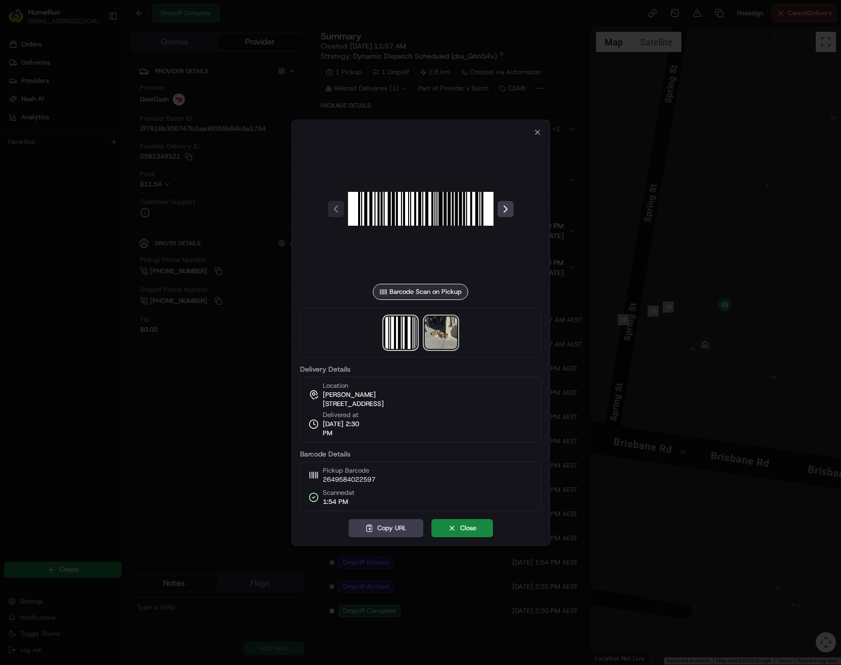
click at [446, 336] on img at bounding box center [441, 333] width 32 height 32
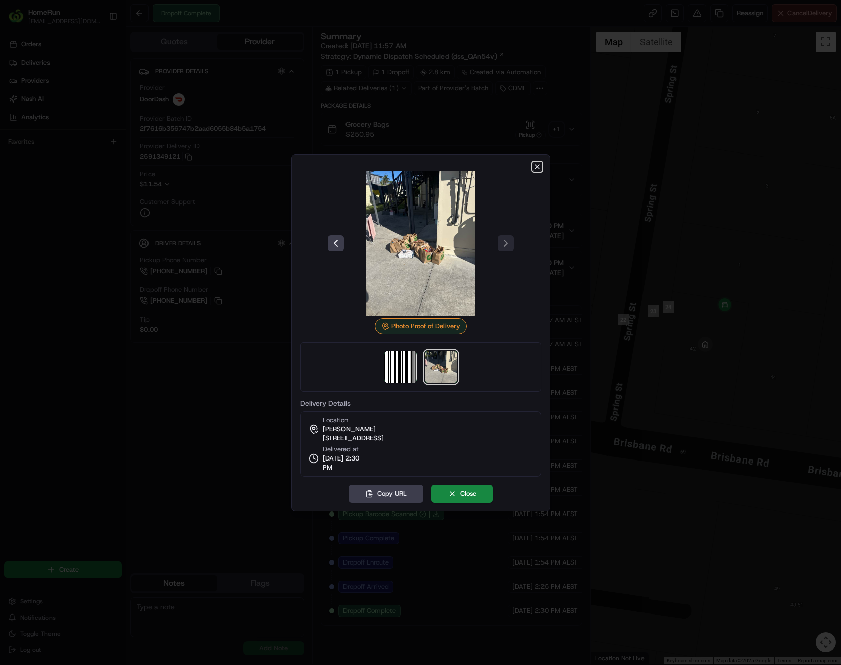
click at [533, 166] on icon "button" at bounding box center [537, 167] width 8 height 8
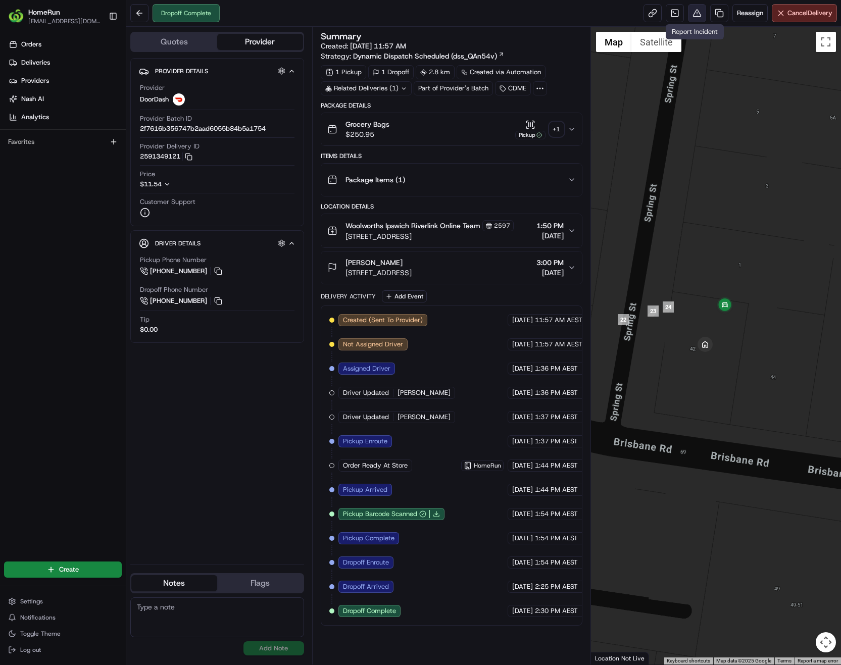
click at [693, 15] on button at bounding box center [697, 13] width 18 height 18
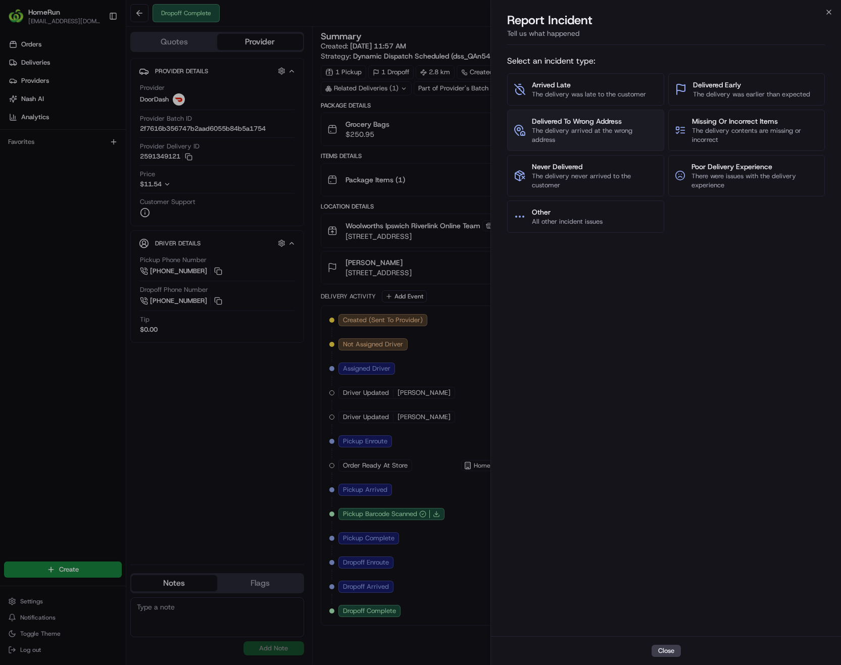
click at [595, 126] on span "Delivered To Wrong Address" at bounding box center [594, 121] width 125 height 10
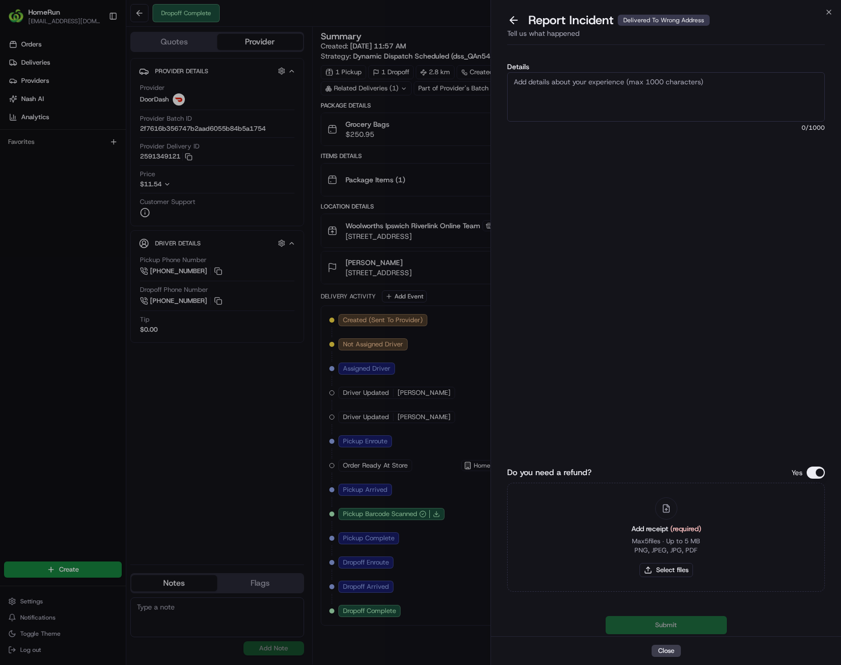
click at [626, 85] on textarea "Details" at bounding box center [666, 97] width 318 height 50
type textarea "The driver did not follow the delivery instructions and left the order in the c…"
click at [680, 570] on button "Select files" at bounding box center [666, 570] width 54 height 14
type input "C:\fakepath\264958402-ccd9e01ac3724faab7437814710dd0dc.pdf"
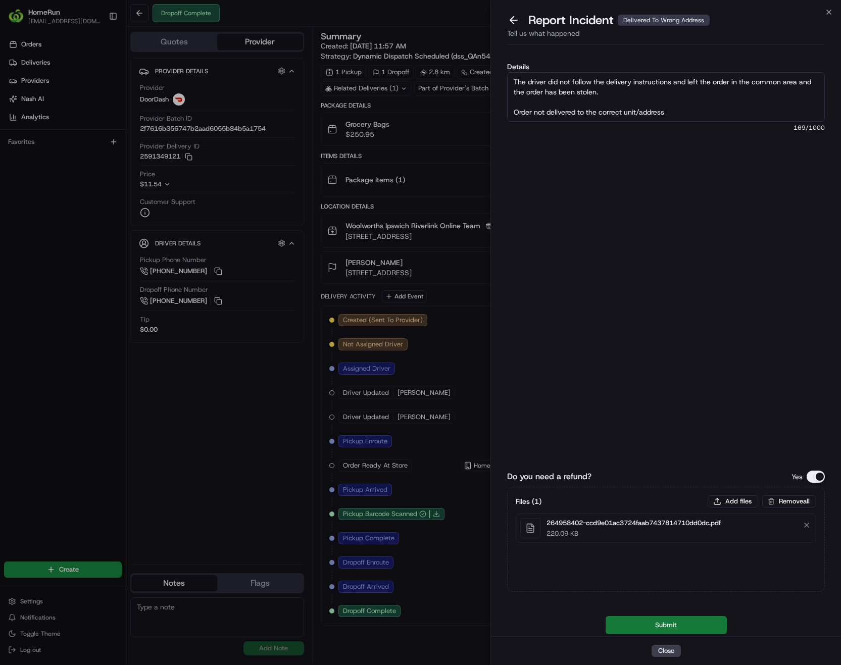
click at [707, 626] on button "Submit" at bounding box center [666, 625] width 121 height 18
